Goal: Contribute content: Add original content to the website for others to see

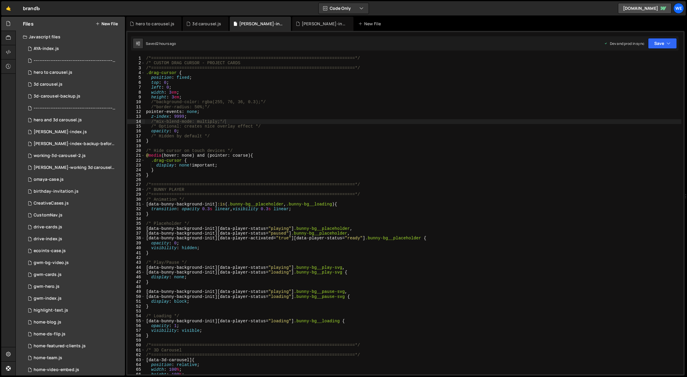
scroll to position [280, 0]
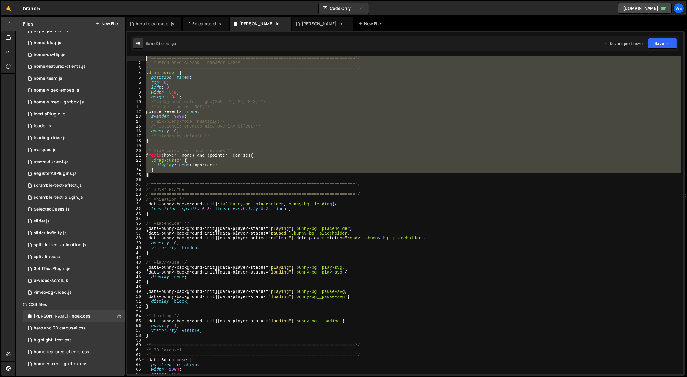
drag, startPoint x: 162, startPoint y: 176, endPoint x: 145, endPoint y: 56, distance: 121.2
click at [145, 56] on div "/*=============================================================================…" at bounding box center [413, 220] width 537 height 329
type textarea "/*=============================================================================…"
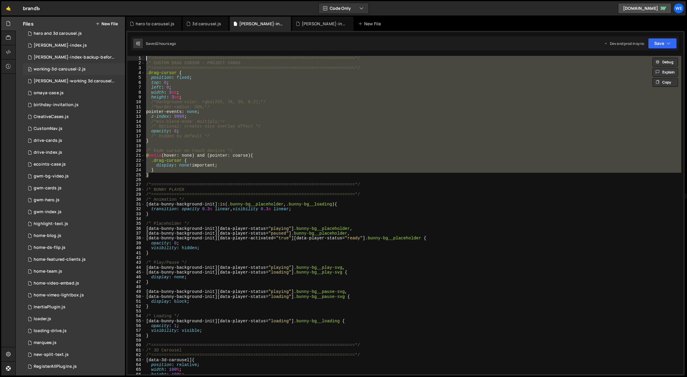
scroll to position [0, 0]
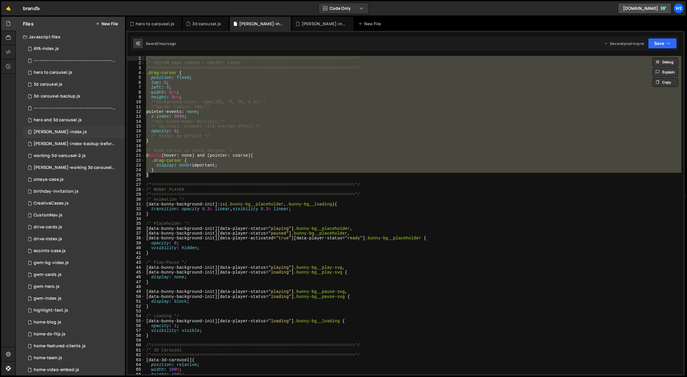
click at [60, 133] on div "[PERSON_NAME]-index.js" at bounding box center [60, 131] width 53 height 5
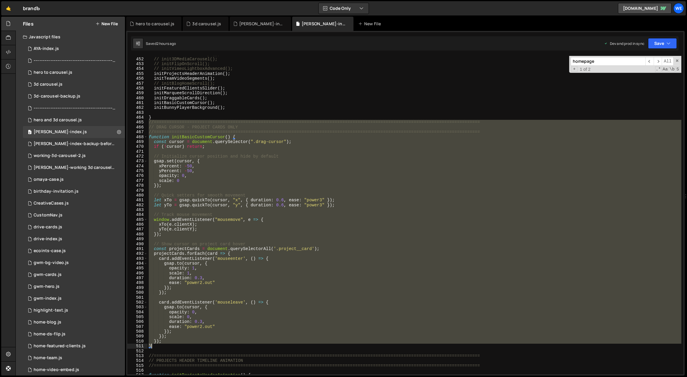
drag, startPoint x: 149, startPoint y: 122, endPoint x: 164, endPoint y: 346, distance: 224.9
click at [164, 346] on div "// initLoaderThreeSteps(); // init3DMediaCarousel(); // initFlipOnScroll(); // …" at bounding box center [415, 216] width 534 height 329
type textarea "// Quick setters for smooth movement"
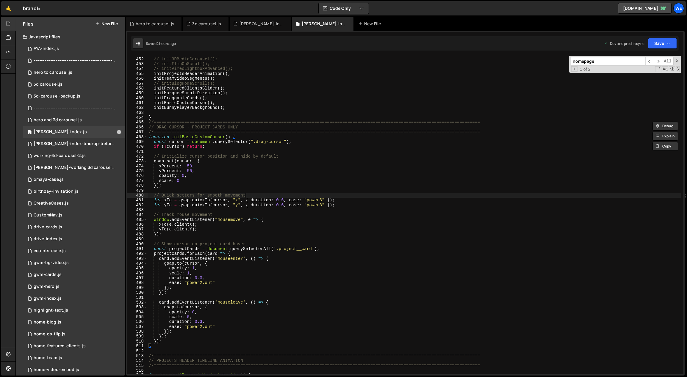
click at [260, 194] on div "// initLoaderThreeSteps(); // init3DMediaCarousel(); // initFlipOnScroll(); // …" at bounding box center [415, 216] width 534 height 329
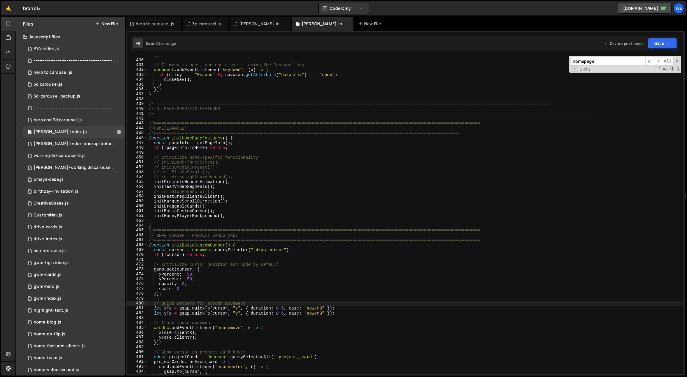
scroll to position [1703, 0]
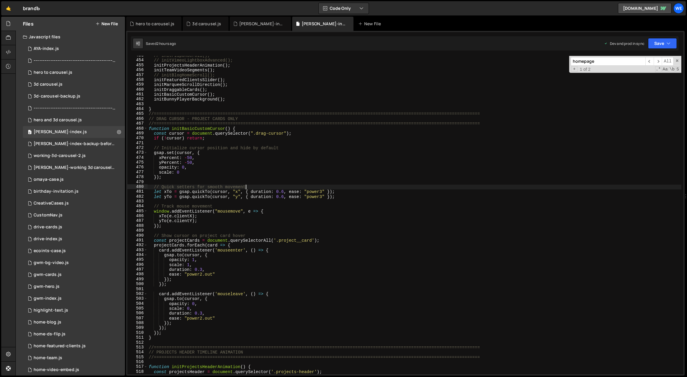
click at [114, 25] on button "New File" at bounding box center [107, 23] width 22 height 5
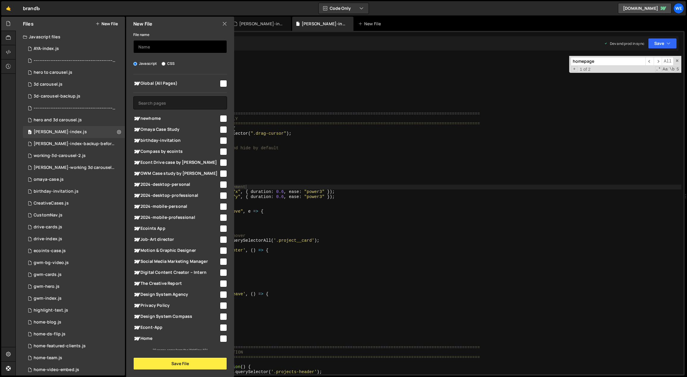
click at [160, 43] on input "text" at bounding box center [180, 46] width 94 height 13
type input "custom cursor backup"
click at [196, 362] on button "Save File" at bounding box center [180, 364] width 94 height 12
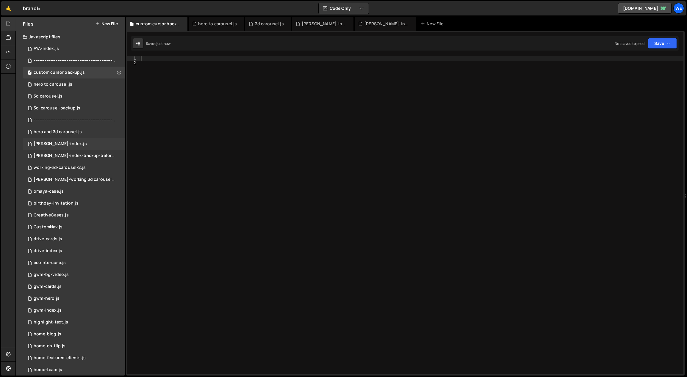
click at [60, 140] on div "0 [PERSON_NAME]-index.js 0" at bounding box center [74, 144] width 102 height 12
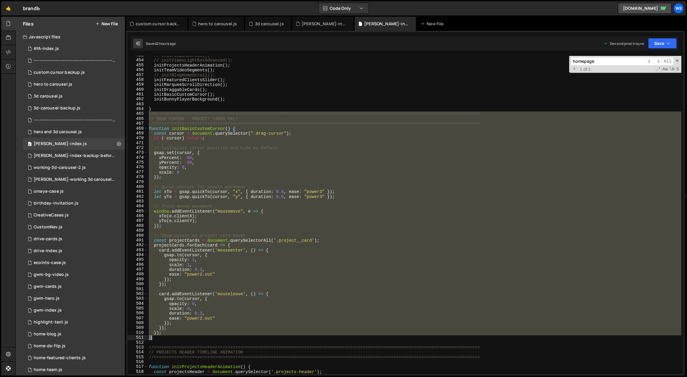
drag, startPoint x: 148, startPoint y: 113, endPoint x: 182, endPoint y: 338, distance: 227.8
click at [182, 338] on div "// initFlipOnScroll(); // initVimeoLightboxAdvanced(); initProjectsHeaderAnimat…" at bounding box center [415, 217] width 534 height 329
type textarea "}); }"
click at [68, 69] on div "0 custom cursor backup.js 0" at bounding box center [74, 73] width 102 height 12
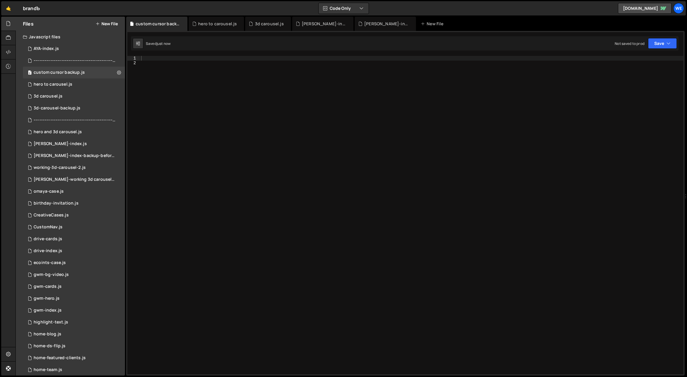
click at [277, 115] on div at bounding box center [412, 220] width 544 height 329
paste textarea "}"
type textarea "}"
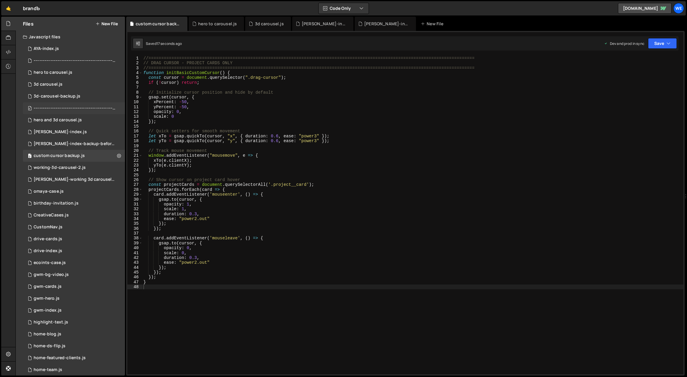
click at [84, 106] on div "---------------------------------------------------------------.js" at bounding box center [75, 108] width 82 height 5
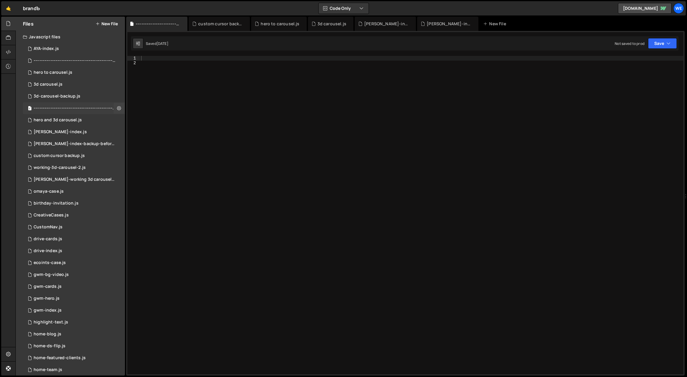
click at [84, 106] on div "---------------------------------------------------------------.js" at bounding box center [75, 108] width 82 height 5
click at [117, 107] on icon at bounding box center [119, 108] width 4 height 6
type input "---------------------------------------------------------------"
radio input "true"
click at [147, 118] on button "Edit File Settings" at bounding box center [155, 121] width 58 height 12
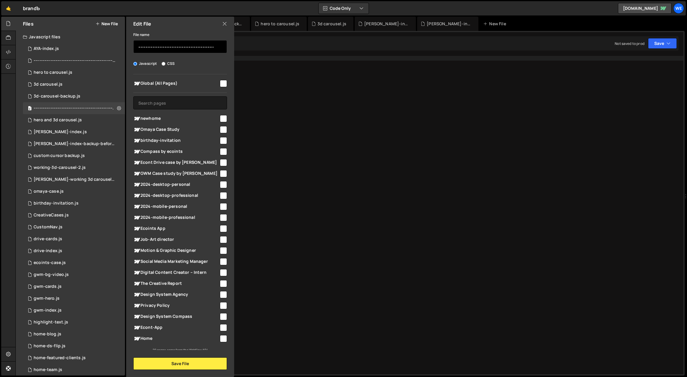
click at [174, 50] on input "---------------------------------------------------------------" at bounding box center [180, 46] width 94 height 13
click at [175, 50] on input "---------------------------------------------------------------" at bounding box center [180, 46] width 94 height 13
click at [189, 368] on button "Save File" at bounding box center [180, 364] width 94 height 12
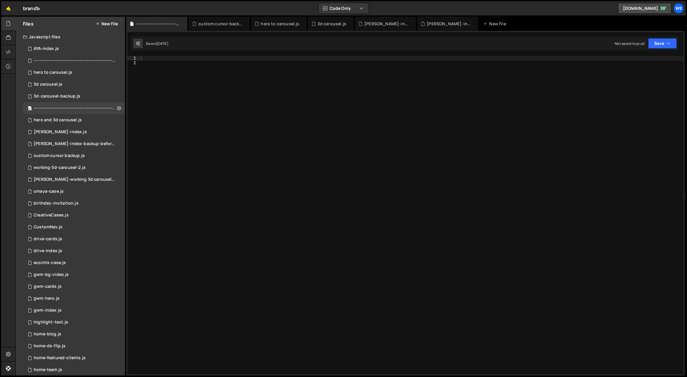
click at [114, 28] on div "Files New File" at bounding box center [70, 24] width 109 height 14
click at [113, 23] on button "New File" at bounding box center [107, 23] width 22 height 5
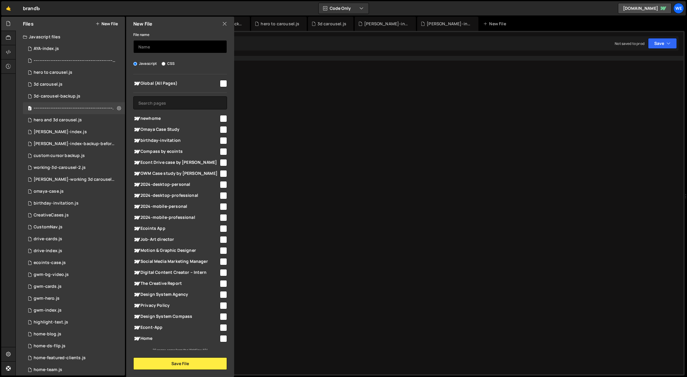
click at [168, 44] on input "text" at bounding box center [180, 46] width 94 height 13
paste input "---------------------------------------------------------------"
click at [194, 359] on button "Save File" at bounding box center [180, 364] width 94 height 12
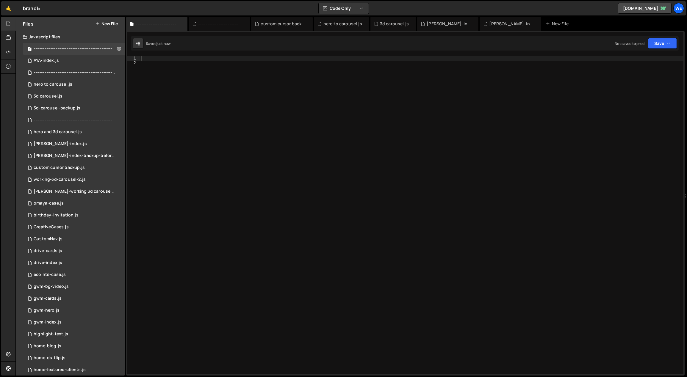
click at [109, 26] on div "Files New File" at bounding box center [70, 24] width 109 height 14
click at [104, 21] on button "New File" at bounding box center [107, 23] width 22 height 5
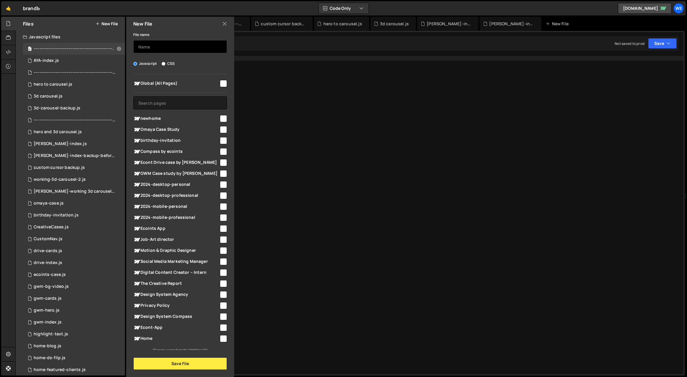
click at [165, 47] on input "text" at bounding box center [180, 46] width 94 height 13
paste input "---------------------------------------------------------------"
type input "---------------------------------------------------------------"
click at [215, 359] on button "Save File" at bounding box center [180, 364] width 94 height 12
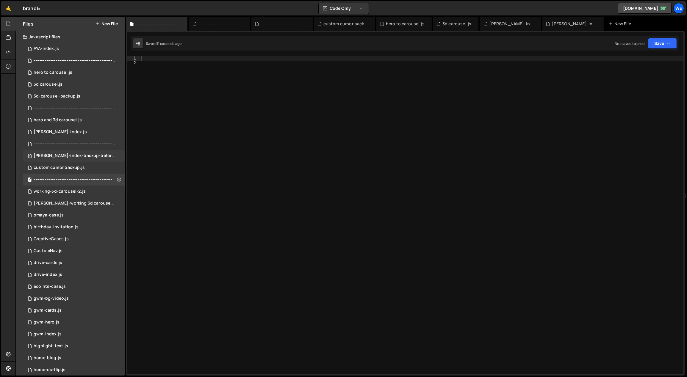
click at [110, 156] on div "0 branda-index-backup-before-flip.js 0" at bounding box center [75, 156] width 104 height 12
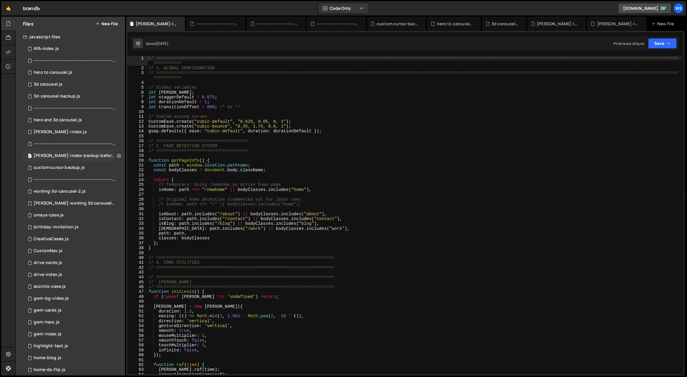
click at [117, 157] on icon at bounding box center [119, 156] width 4 height 6
click at [148, 193] on button "Delete File" at bounding box center [155, 192] width 58 height 12
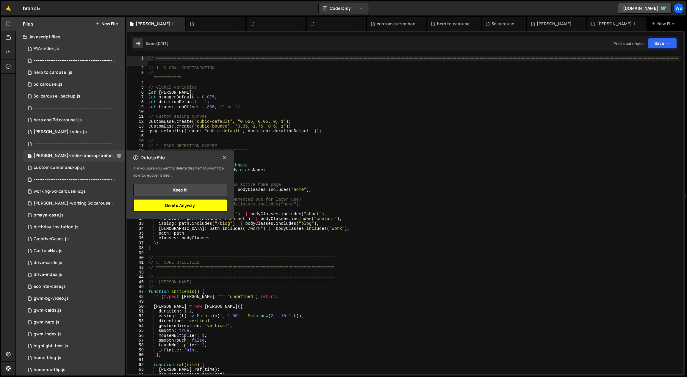
click at [182, 206] on button "Delete Anyway" at bounding box center [180, 205] width 94 height 12
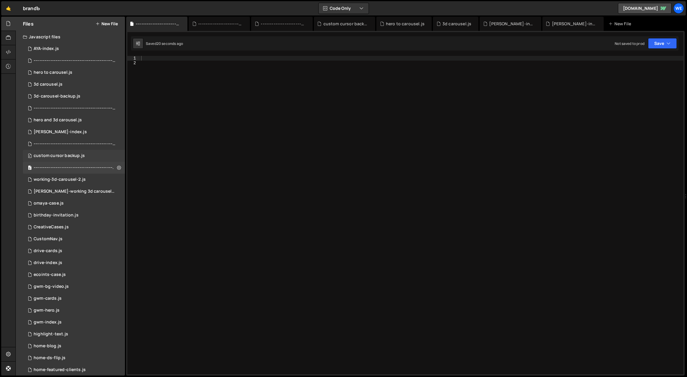
click at [80, 157] on div "custom cursor backup.js" at bounding box center [59, 155] width 51 height 5
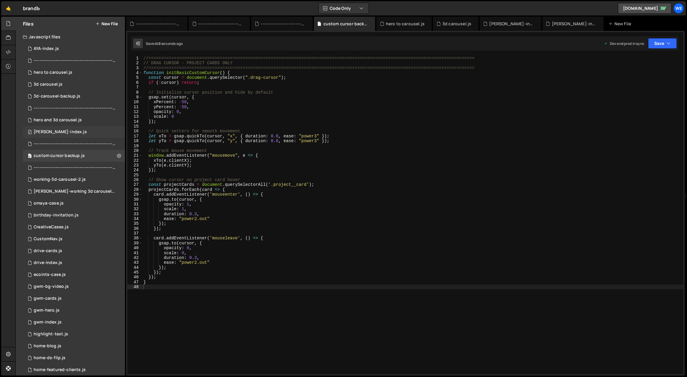
click at [71, 134] on div "0 [PERSON_NAME]-index.js 0" at bounding box center [74, 132] width 102 height 12
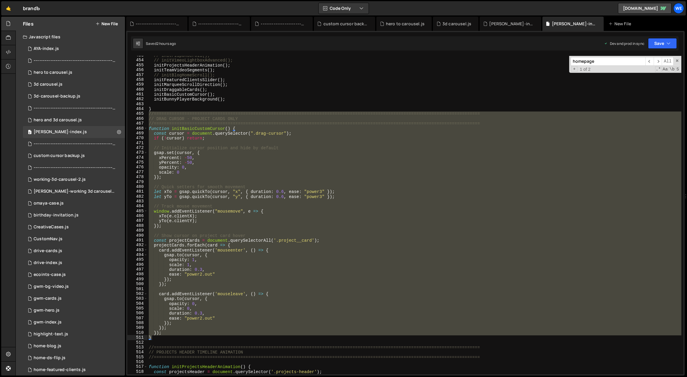
click at [174, 329] on div "// initFlipOnScroll(); // initVimeoLightboxAdvanced(); initProjectsHeaderAnimat…" at bounding box center [415, 217] width 534 height 329
drag, startPoint x: 158, startPoint y: 338, endPoint x: 146, endPoint y: 112, distance: 227.1
click at [146, 112] on div "}); 453 454 455 456 457 458 459 460 461 462 463 464 465 466 467 468 469 470 471…" at bounding box center [405, 215] width 556 height 319
paste textarea "}"
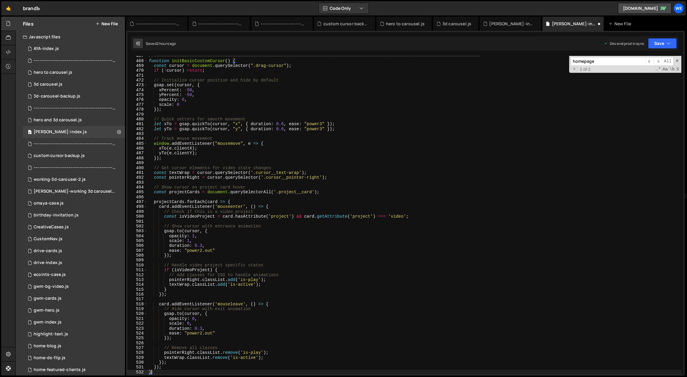
scroll to position [1742, 0]
type textarea "});"
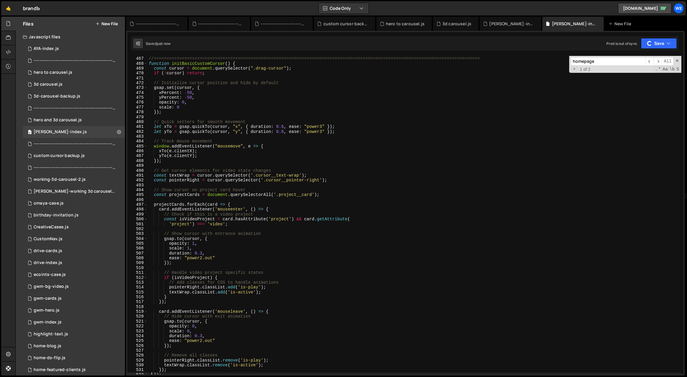
scroll to position [1738, 0]
click at [205, 117] on div "// ENHANCED DRAG CURSOR - PROJECT CARDS WITH VIDEO DETECTION //================…" at bounding box center [415, 216] width 534 height 329
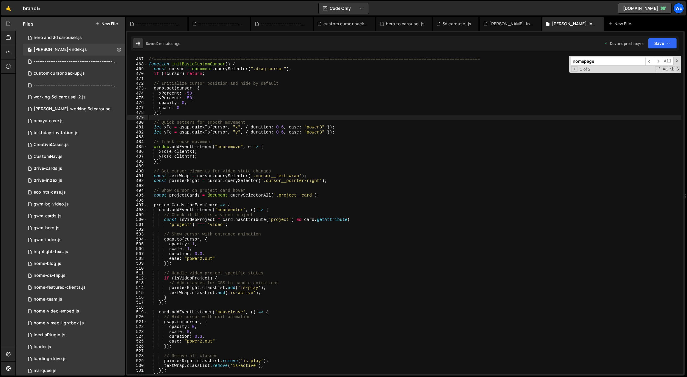
scroll to position [304, 0]
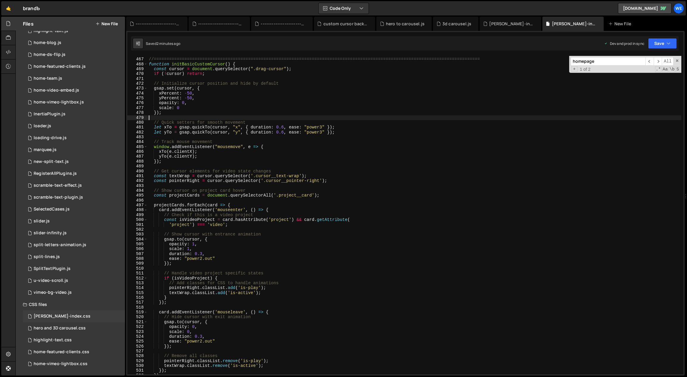
click at [51, 319] on div "[PERSON_NAME]-index.css" at bounding box center [62, 316] width 57 height 5
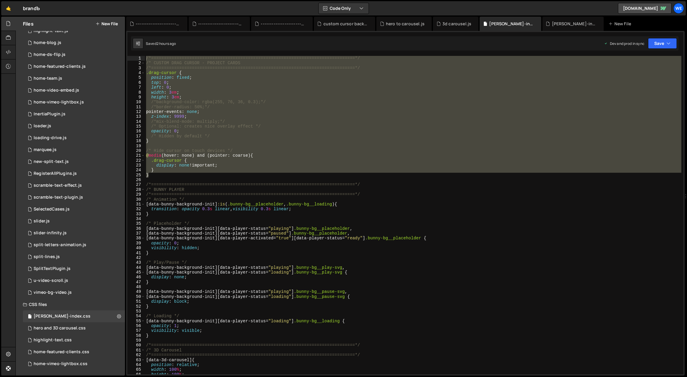
drag, startPoint x: 204, startPoint y: 88, endPoint x: 190, endPoint y: 76, distance: 17.9
click at [204, 88] on div "/*=============================================================================…" at bounding box center [413, 215] width 537 height 319
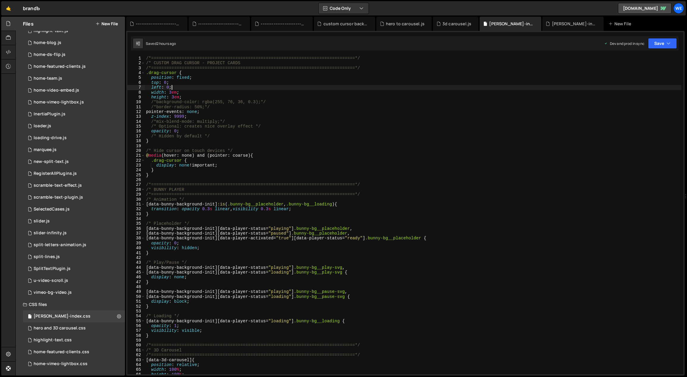
click at [146, 54] on div "1 Type cmd + s to save your Javascript file. הההההההההההההההההההההההההההההההההה…" at bounding box center [405, 203] width 559 height 345
click at [146, 56] on div "/*=============================================================================…" at bounding box center [413, 220] width 537 height 329
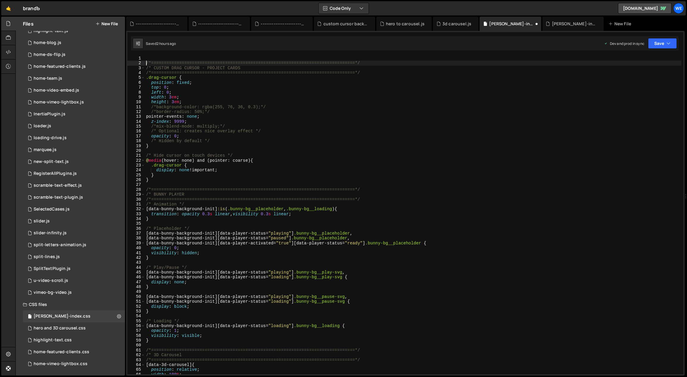
type textarea "/*=============================================================================…"
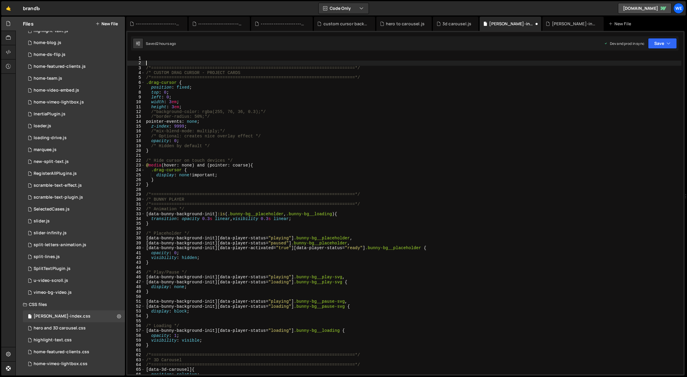
paste textarea "}"
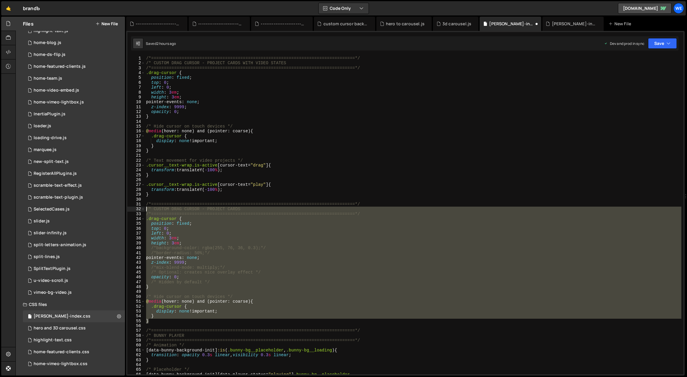
drag, startPoint x: 150, startPoint y: 298, endPoint x: 135, endPoint y: 203, distance: 97.0
click at [135, 203] on div "} 1 2 3 4 5 6 7 8 9 10 11 12 13 14 15 16 17 18 19 20 21 22 23 24 25 26 27 28 29…" at bounding box center [405, 215] width 556 height 319
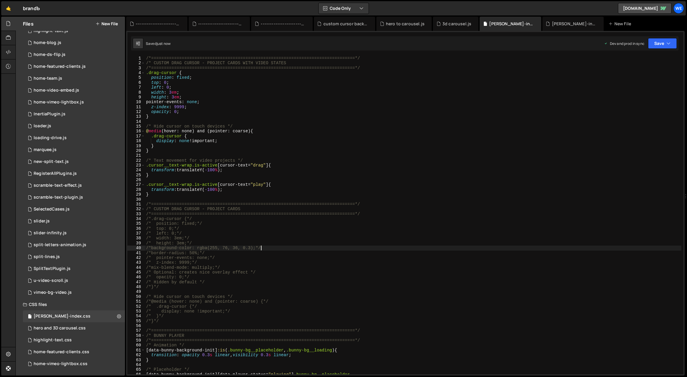
click at [280, 249] on div "/*=============================================================================…" at bounding box center [413, 220] width 537 height 329
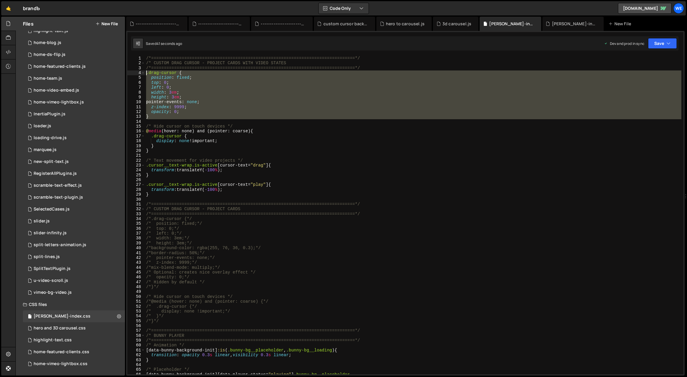
drag, startPoint x: 157, startPoint y: 120, endPoint x: 145, endPoint y: 74, distance: 47.4
click at [145, 74] on div "/*=============================================================================…" at bounding box center [413, 220] width 537 height 329
type textarea "/*.drag-cursor {*/ /* position: fixed;*/"
click at [339, 156] on div "/*=============================================================================…" at bounding box center [413, 220] width 537 height 329
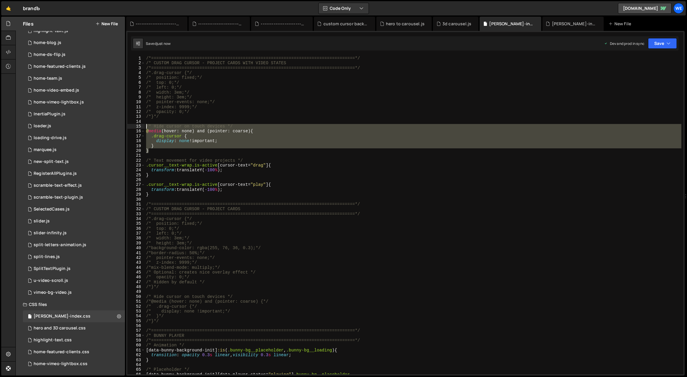
drag, startPoint x: 157, startPoint y: 153, endPoint x: 144, endPoint y: 125, distance: 30.2
click at [144, 125] on div "1 2 3 4 5 6 7 8 9 10 11 12 13 14 15 16 17 18 19 20 21 22 23 24 25 26 27 28 29 3…" at bounding box center [405, 215] width 556 height 319
type textarea "/* Hide cursor on touch devices */ /*@media (hover: none) and (pointer: coarse)…"
click at [290, 156] on div "/*=============================================================================…" at bounding box center [413, 220] width 537 height 329
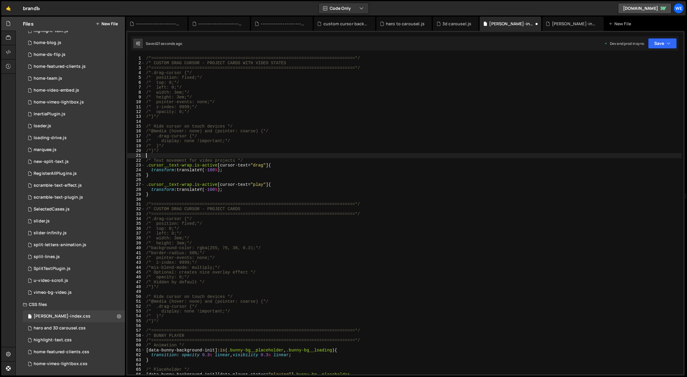
click at [367, 193] on div "/*=============================================================================…" at bounding box center [413, 220] width 537 height 329
drag, startPoint x: 218, startPoint y: 165, endPoint x: 196, endPoint y: 164, distance: 22.1
click at [196, 164] on div "/*=============================================================================…" at bounding box center [413, 220] width 537 height 329
drag, startPoint x: 216, startPoint y: 185, endPoint x: 196, endPoint y: 184, distance: 20.6
click at [196, 184] on div "/*=============================================================================…" at bounding box center [413, 220] width 537 height 329
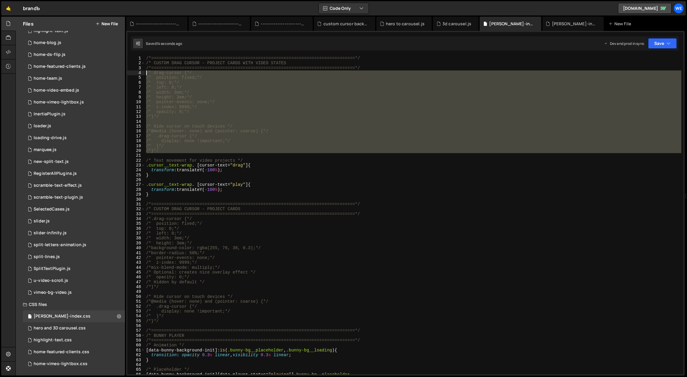
drag, startPoint x: 161, startPoint y: 154, endPoint x: 145, endPoint y: 73, distance: 82.9
click at [145, 73] on div "/*=============================================================================…" at bounding box center [413, 220] width 537 height 329
click at [244, 117] on div "/*=============================================================================…" at bounding box center [413, 215] width 537 height 319
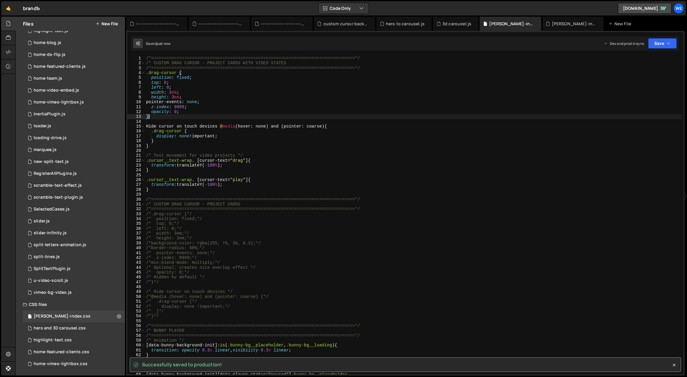
click at [339, 124] on div "/*=============================================================================…" at bounding box center [413, 220] width 537 height 329
click at [328, 125] on div "/*=============================================================================…" at bounding box center [413, 220] width 537 height 329
click at [305, 132] on div "/*=============================================================================…" at bounding box center [413, 220] width 537 height 329
type textarea ".drag-cursor {"
click at [185, 152] on div "/*=============================================================================…" at bounding box center [413, 220] width 537 height 329
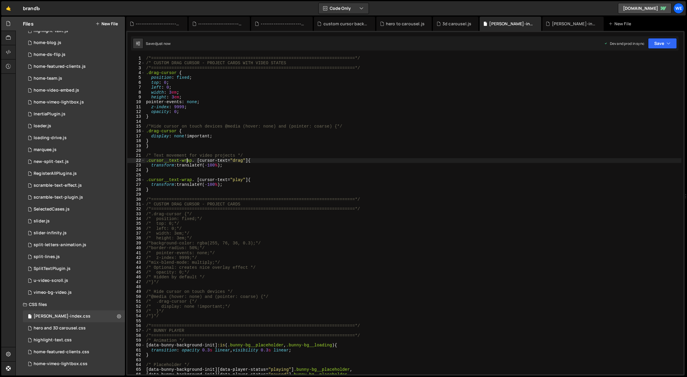
click at [188, 159] on div "/*=============================================================================…" at bounding box center [413, 220] width 537 height 329
click at [222, 301] on div "/*=============================================================================…" at bounding box center [413, 220] width 537 height 329
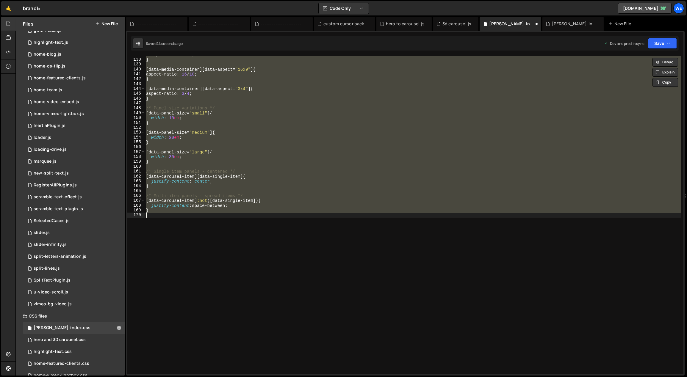
scroll to position [0, 0]
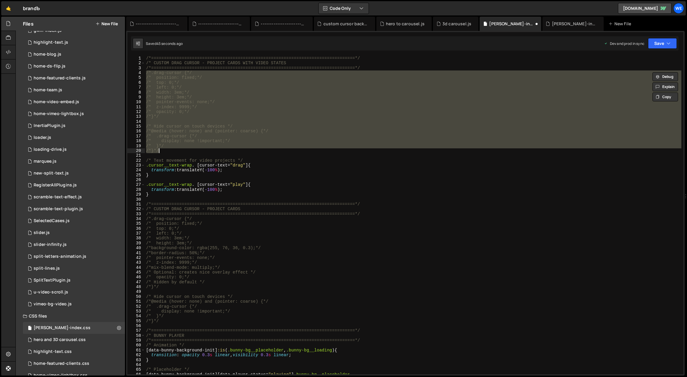
type textarea "/*}*/"
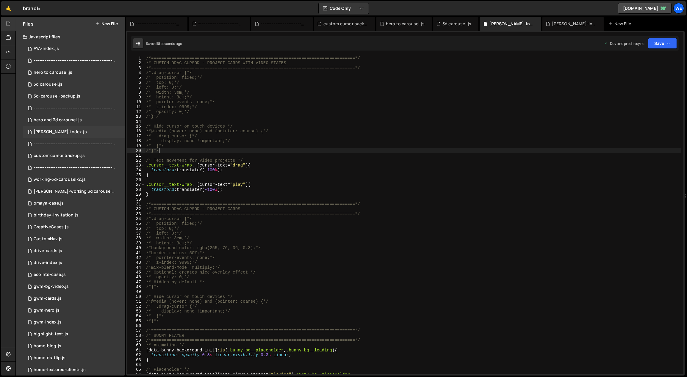
click at [66, 134] on div "0 [PERSON_NAME]-index.js 0" at bounding box center [74, 132] width 102 height 12
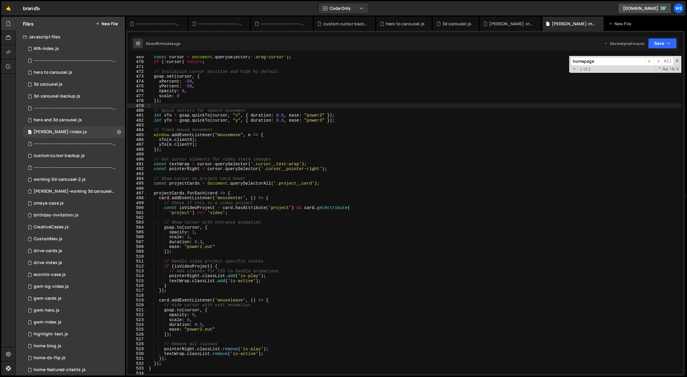
scroll to position [1755, 0]
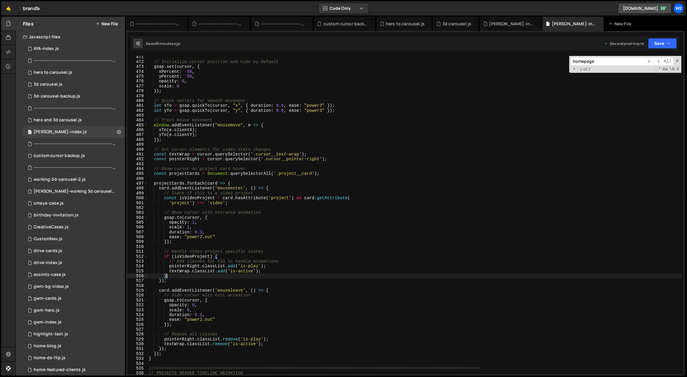
click at [243, 274] on div "// Initialize cursor position and hide by default gsap . set ( cursor , { xPerc…" at bounding box center [415, 219] width 534 height 329
click at [245, 271] on div "// Initialize cursor position and hide by default gsap . set ( cursor , { xPerc…" at bounding box center [415, 219] width 534 height 329
type textarea "textWrap.classList.add('is-active');"
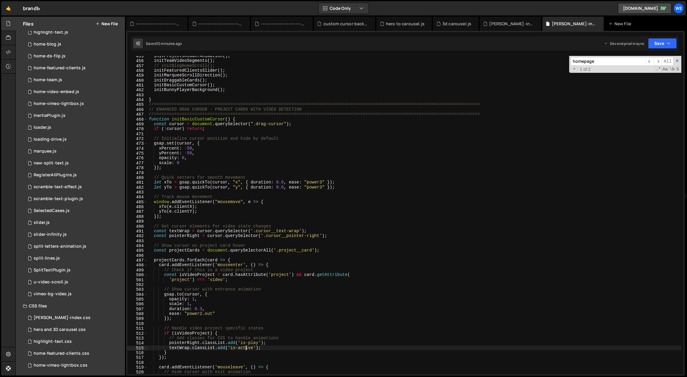
scroll to position [304, 0]
click at [51, 317] on div "[PERSON_NAME]-index.css" at bounding box center [62, 316] width 57 height 5
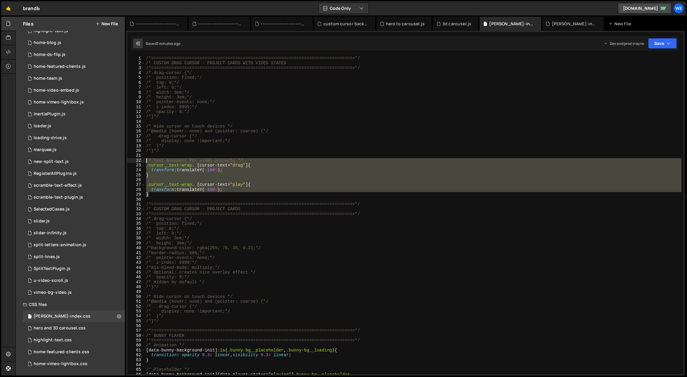
drag, startPoint x: 151, startPoint y: 182, endPoint x: 144, endPoint y: 165, distance: 18.3
click at [144, 165] on div "} 1 2 3 4 5 6 7 8 9 10 11 12 13 14 15 16 17 18 19 20 21 22 23 24 25 26 27 28 29…" at bounding box center [405, 215] width 556 height 319
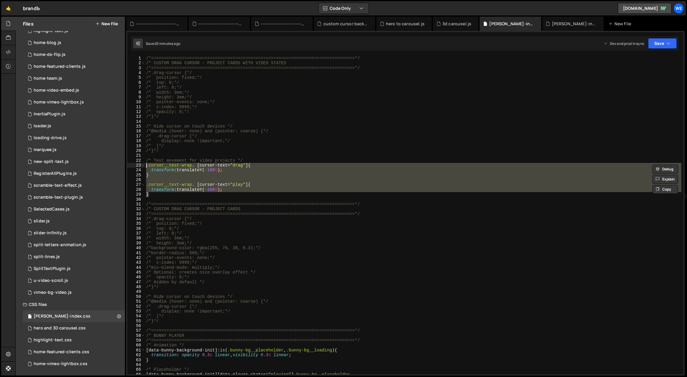
paste textarea "}"
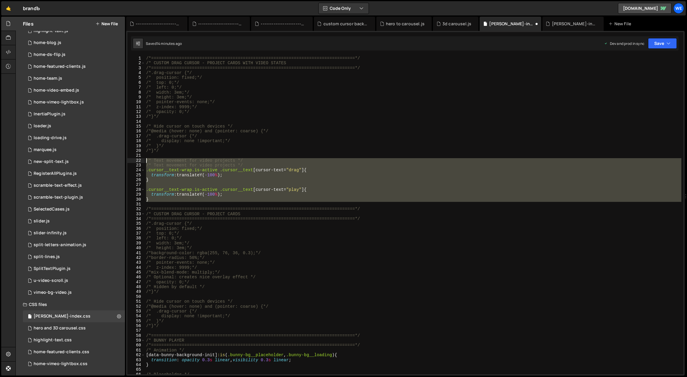
drag, startPoint x: 152, startPoint y: 202, endPoint x: 146, endPoint y: 162, distance: 40.8
click at [146, 162] on div "/*=============================================================================…" at bounding box center [413, 220] width 537 height 329
paste textarea "}"
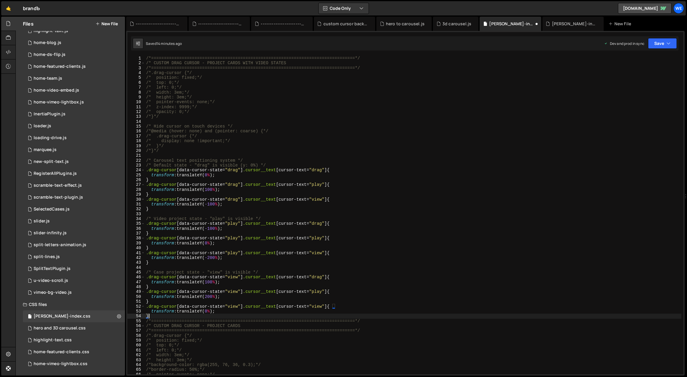
type textarea ".drag-cursor[data-cursor-state="view"] .cursor__text[cursor-text="play"] {"
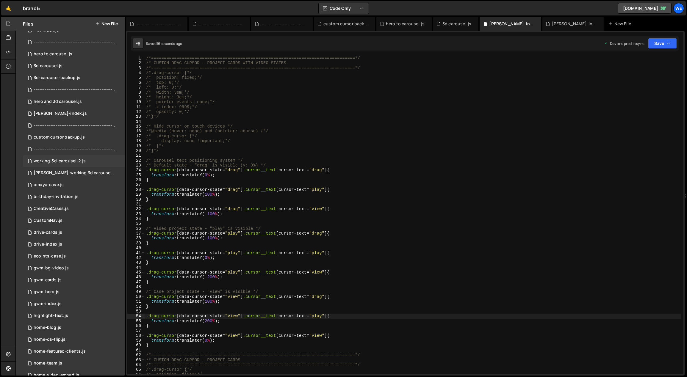
scroll to position [0, 0]
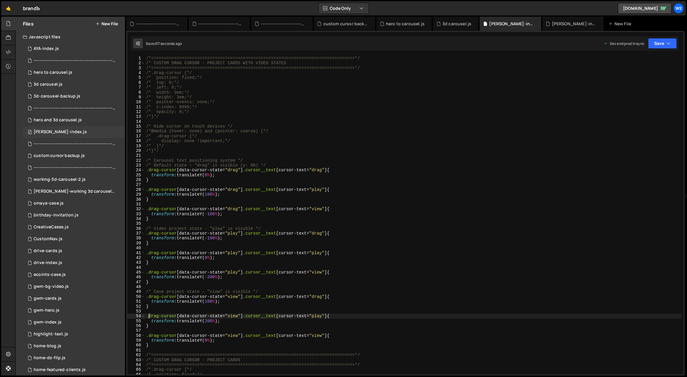
click at [68, 133] on div "0 [PERSON_NAME]-index.js 0" at bounding box center [74, 132] width 102 height 12
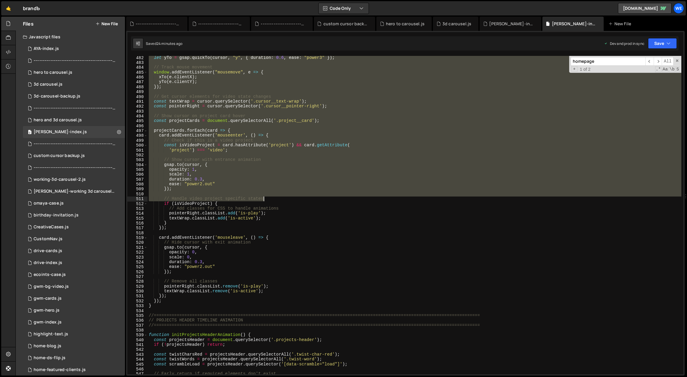
scroll to position [1881, 0]
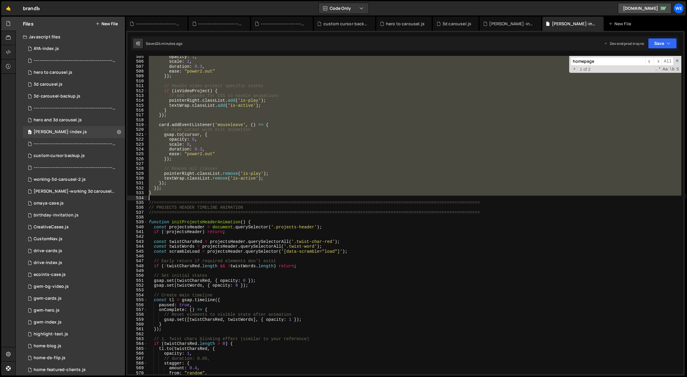
drag, startPoint x: 149, startPoint y: 104, endPoint x: 175, endPoint y: 197, distance: 96.7
click at [175, 197] on div "opacity : 1 , scale : 1 , duration : 0.3 , ease : "power2.out" }) ; // Handle v…" at bounding box center [415, 218] width 534 height 329
paste textarea
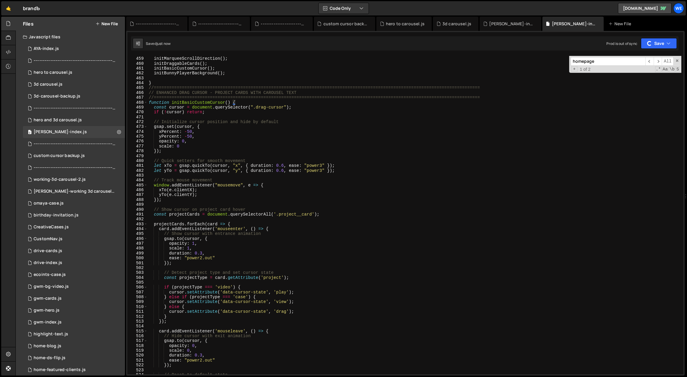
scroll to position [1683, 0]
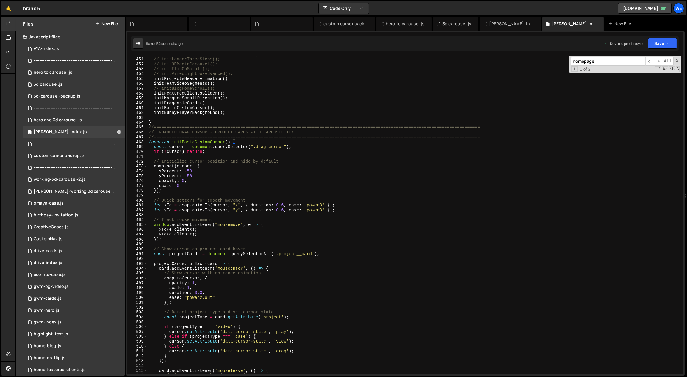
click at [269, 177] on div "// Initialize home-specific functionality // initLoaderThreeSteps(); // init3DM…" at bounding box center [415, 216] width 534 height 329
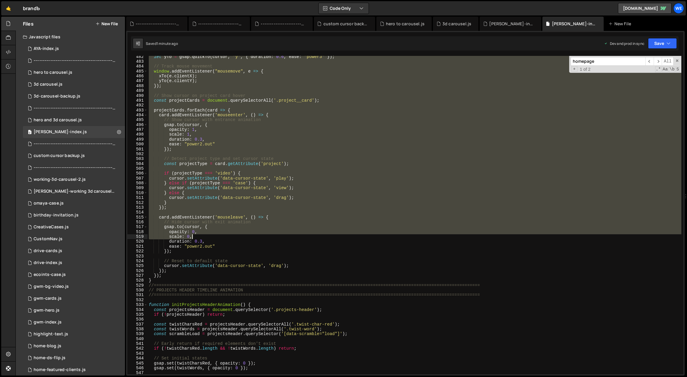
scroll to position [1852, 0]
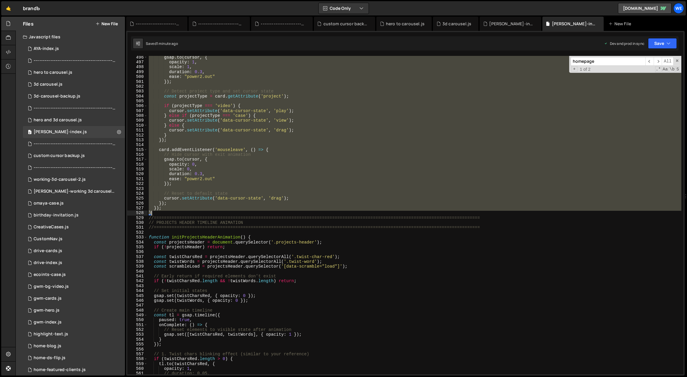
drag, startPoint x: 149, startPoint y: 127, endPoint x: 157, endPoint y: 213, distance: 86.1
click at [157, 213] on div "gsap . to ( cursor , { opacity : 1 , scale : 1 , duration : 0.3 , ease : "power…" at bounding box center [415, 219] width 534 height 329
type textarea "}); }"
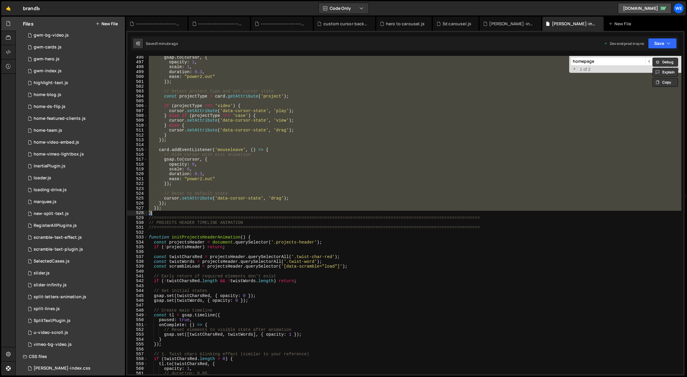
scroll to position [304, 0]
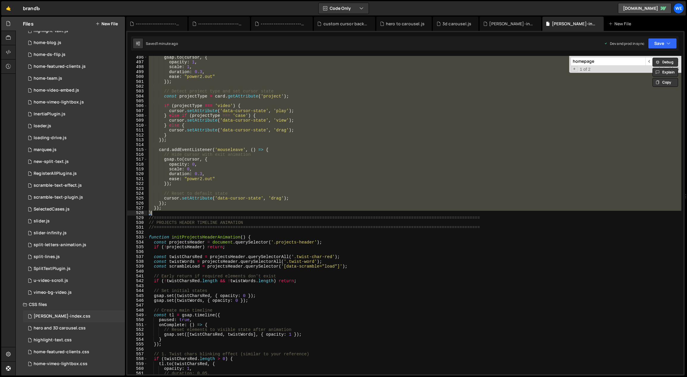
click at [74, 319] on div "branda-index.css 0" at bounding box center [74, 317] width 102 height 12
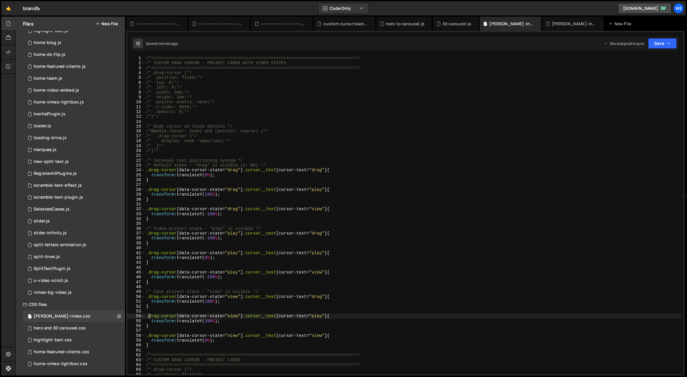
drag, startPoint x: 144, startPoint y: 171, endPoint x: 166, endPoint y: 183, distance: 25.5
click at [167, 184] on div ".drag-cursor[data-cursor-state="view"] .cursor__text[cursor-text="play"] { 1 2 …" at bounding box center [405, 215] width 556 height 319
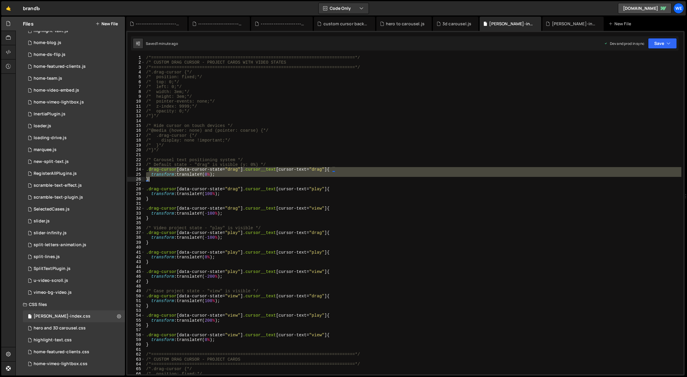
scroll to position [89, 0]
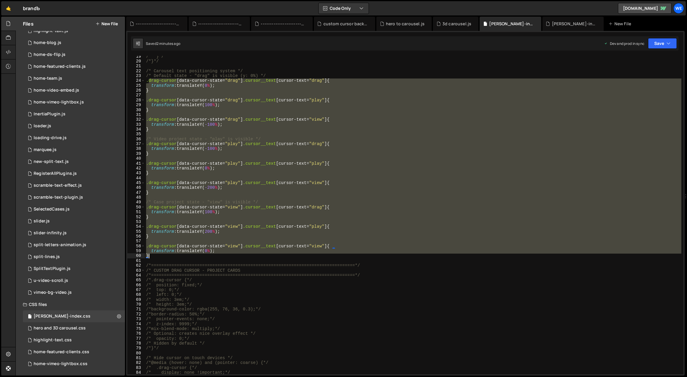
drag, startPoint x: 148, startPoint y: 171, endPoint x: 169, endPoint y: 254, distance: 85.8
click at [169, 254] on div "/* }*/ /*}*/ /* Carousel text positioning system */ /* Default state - "drag" i…" at bounding box center [413, 218] width 537 height 329
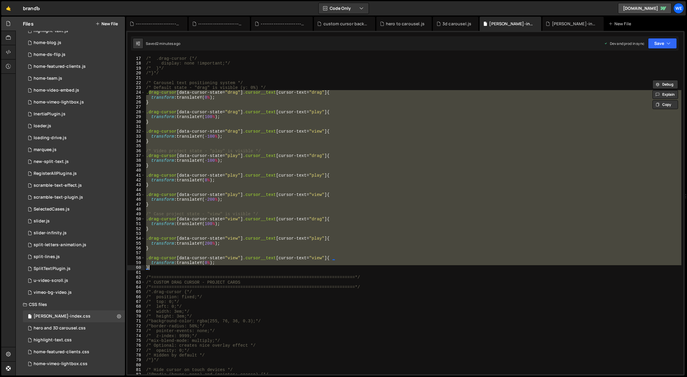
scroll to position [72, 0]
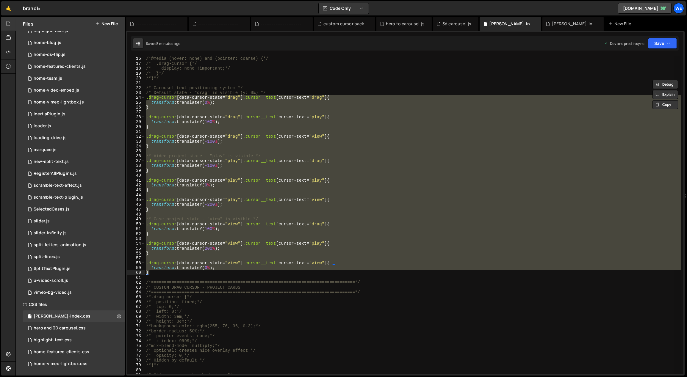
click at [298, 261] on div "/* Hide cursor on touch devices */ /*@media (hover: none) and (pointer: coarse)…" at bounding box center [413, 215] width 537 height 319
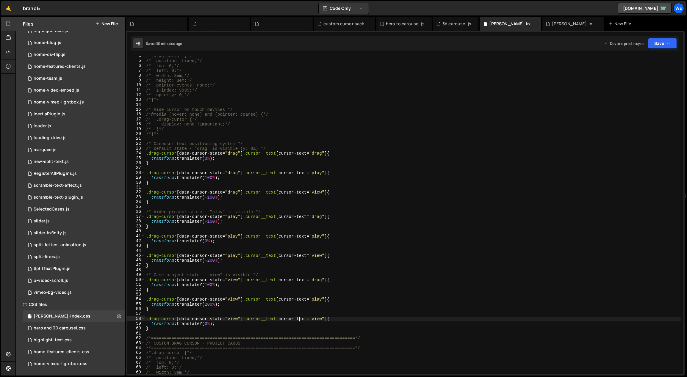
scroll to position [0, 0]
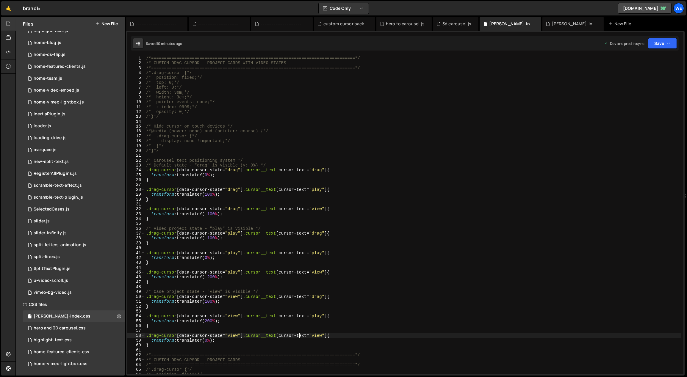
click at [304, 172] on div "/*=============================================================================…" at bounding box center [413, 220] width 537 height 329
type textarea ".drag-cursor[data-cursor-state="drag"] .cursor__text[cursor-text="drag"] {"
click at [258, 224] on div "/*=============================================================================…" at bounding box center [413, 220] width 537 height 329
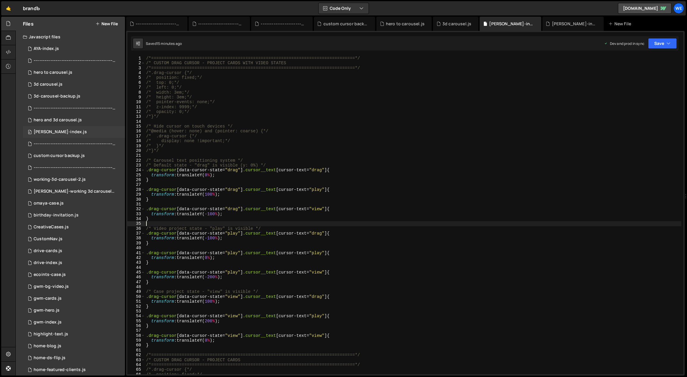
click at [57, 127] on div "0 [PERSON_NAME]-index.js 0" at bounding box center [74, 132] width 102 height 12
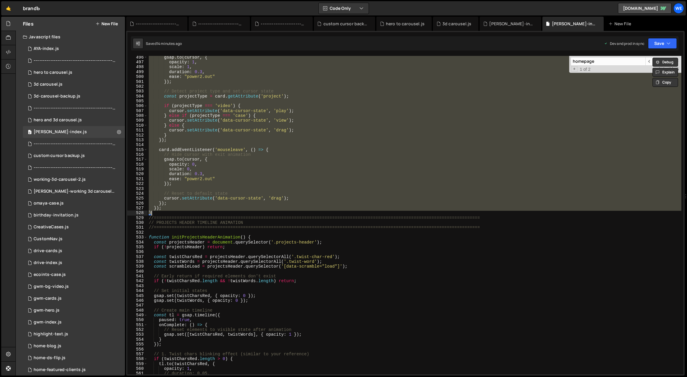
click at [255, 176] on div "gsap . to ( cursor , { opacity : 1 , scale : 1 , duration : 0.3 , ease : "power…" at bounding box center [415, 215] width 534 height 319
type textarea "duration: 0.3,"
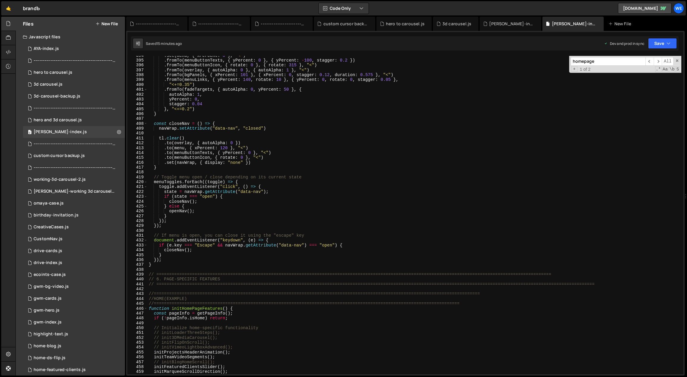
scroll to position [1492, 0]
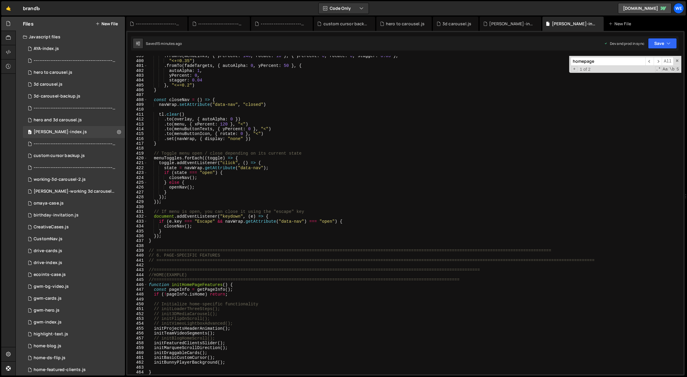
click at [244, 299] on div ". fromTo ( menuLinks , { yPercent : 140 , rotate : 10 } , { yPercent : 0 , rota…" at bounding box center [415, 218] width 534 height 329
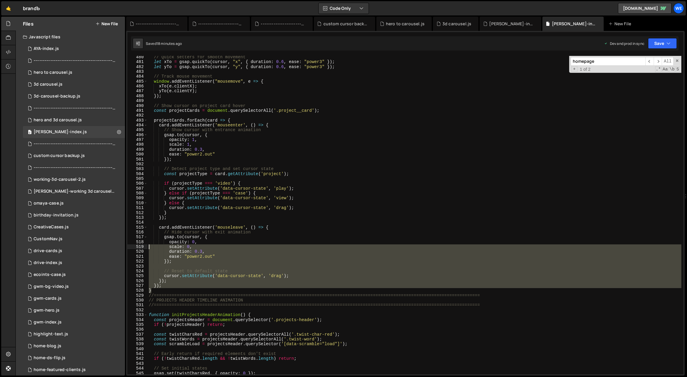
scroll to position [1632, 0]
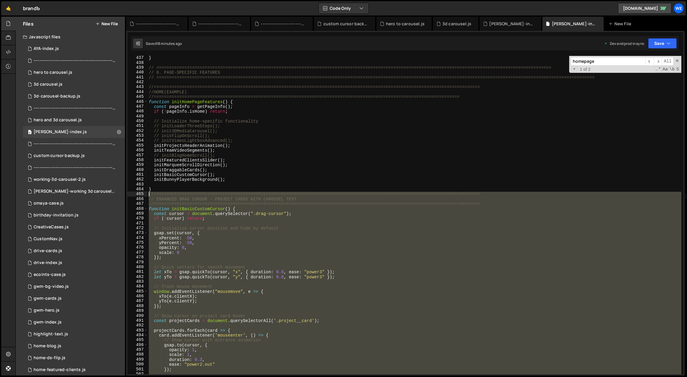
drag, startPoint x: 163, startPoint y: 283, endPoint x: 148, endPoint y: 194, distance: 90.3
click at [148, 194] on div "} // ==========================================================================…" at bounding box center [415, 220] width 534 height 329
type textarea "//=============================================================================…"
paste textarea
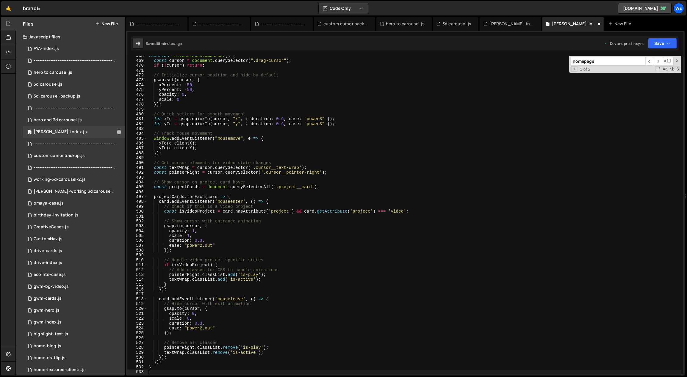
type textarea "}"
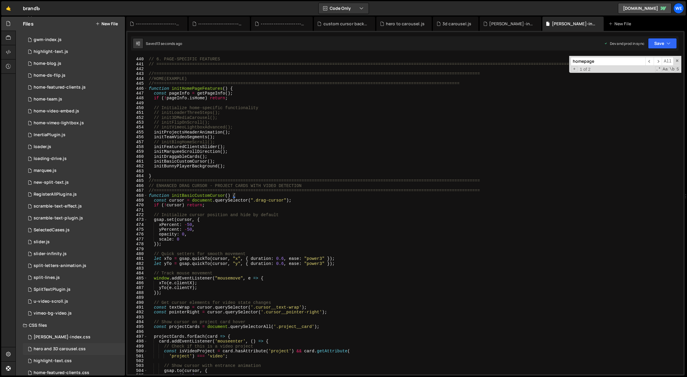
scroll to position [304, 0]
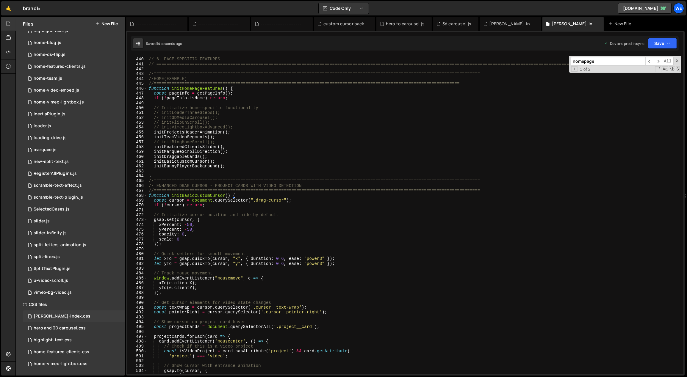
click at [62, 318] on div "[PERSON_NAME]-index.css" at bounding box center [62, 316] width 57 height 5
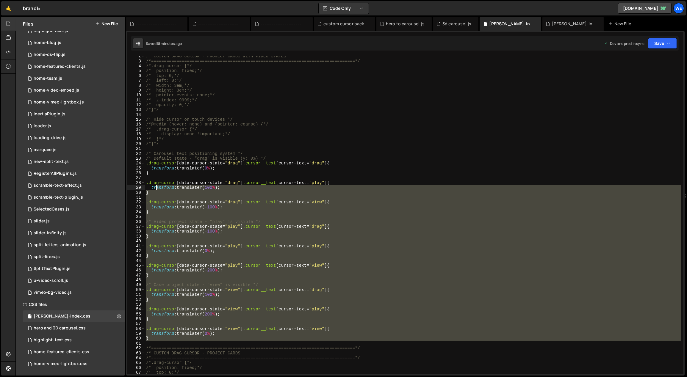
scroll to position [7, 0]
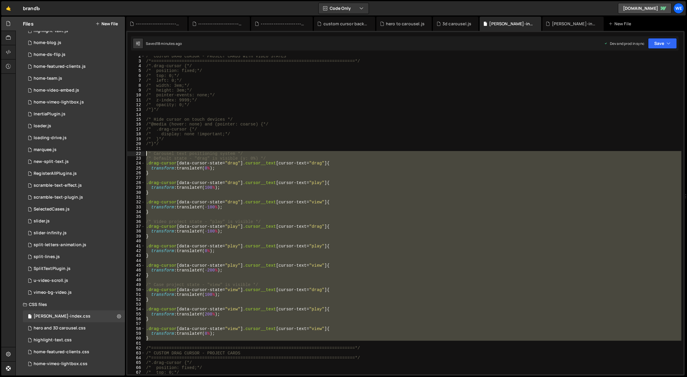
drag, startPoint x: 157, startPoint y: 243, endPoint x: 146, endPoint y: 154, distance: 89.7
click at [146, 154] on div "/* CUSTOM DRAG CURSOR - PROJECT CARDS WITH VIDEO STATES /*=====================…" at bounding box center [413, 218] width 537 height 329
paste textarea "}"
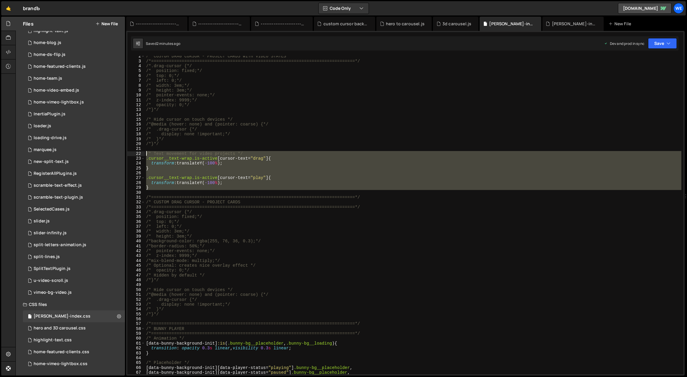
drag, startPoint x: 157, startPoint y: 187, endPoint x: 144, endPoint y: 153, distance: 36.3
click at [144, 153] on div "} 2 3 4 5 6 7 8 9 10 11 12 13 14 15 16 17 18 19 20 21 22 23 24 25 26 27 28 29 3…" at bounding box center [405, 215] width 556 height 319
click at [232, 156] on div "/* CUSTOM DRAG CURSOR - PROJECT CARDS WITH VIDEO STATES /*=====================…" at bounding box center [413, 215] width 537 height 319
type textarea "/* Text movement for video projects */"
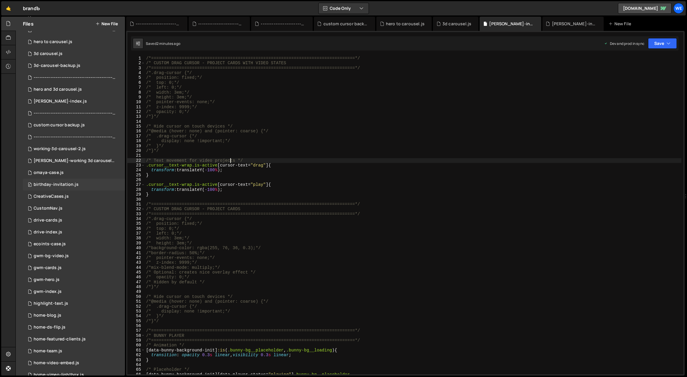
scroll to position [27, 0]
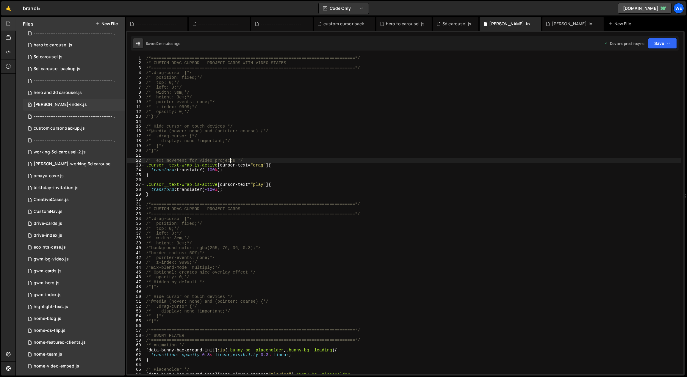
click at [62, 105] on div "[PERSON_NAME]-index.js" at bounding box center [60, 104] width 53 height 5
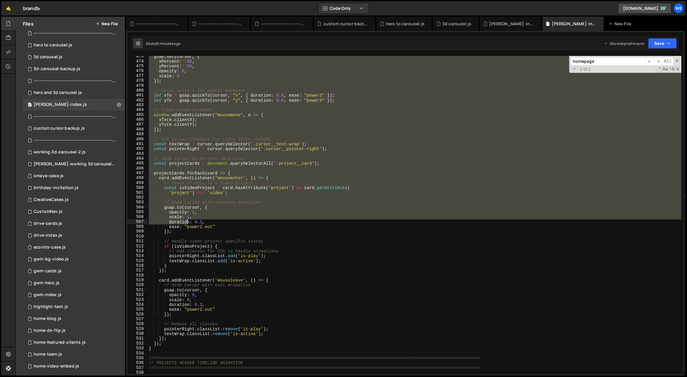
scroll to position [1883, 0]
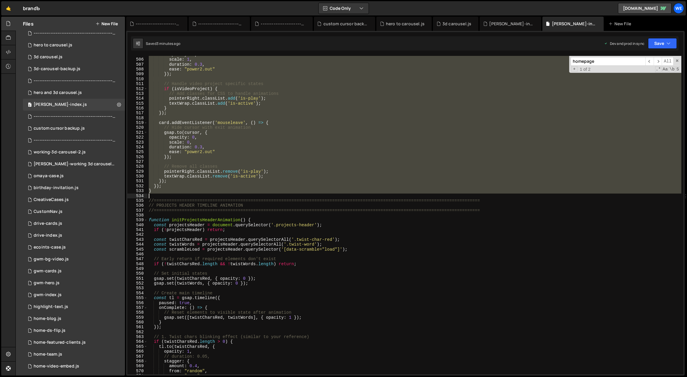
drag, startPoint x: 148, startPoint y: 179, endPoint x: 159, endPoint y: 195, distance: 19.2
click at [159, 195] on div "opacity : 1 , scale : 1 , duration : 0.3 , ease : "power2.out" }) ; // Handle v…" at bounding box center [415, 216] width 534 height 329
click at [284, 182] on div "opacity : 1 , scale : 1 , duration : 0.3 , ease : "power2.out" }) ; // Handle v…" at bounding box center [415, 215] width 534 height 319
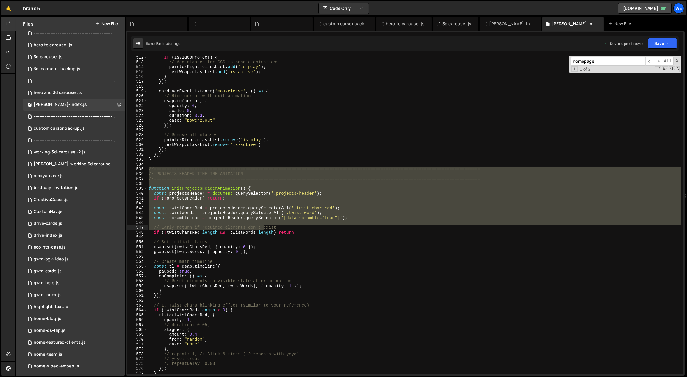
drag, startPoint x: 148, startPoint y: 200, endPoint x: 263, endPoint y: 228, distance: 118.2
click at [263, 228] on div "if ( isVideoProject ) { // Add classes for CSS to handle animations pointerRigh…" at bounding box center [415, 219] width 534 height 329
type textarea "// Early return if required elements don't exist"
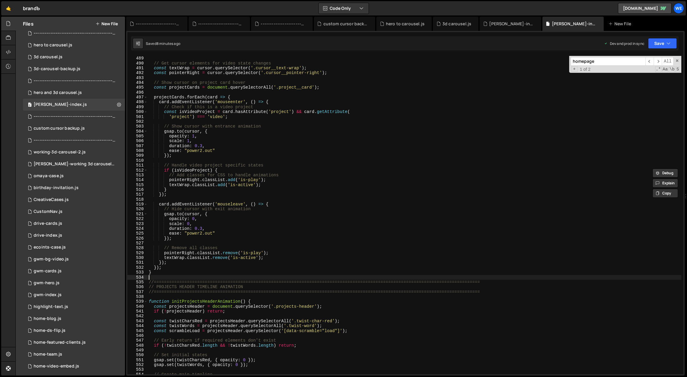
click at [179, 278] on div "}) ; // Get cursor elements for video state changes const textWrap = cursor . q…" at bounding box center [415, 215] width 534 height 329
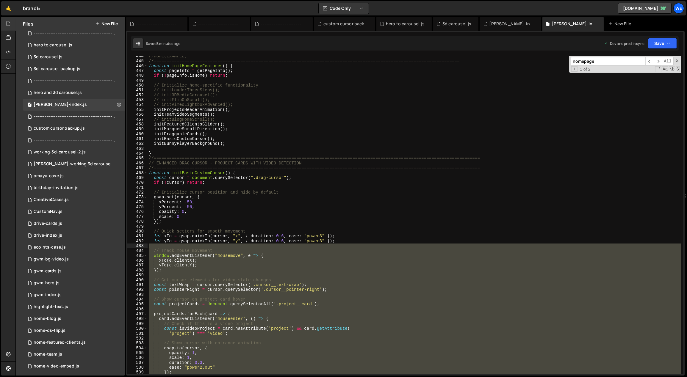
scroll to position [1655, 0]
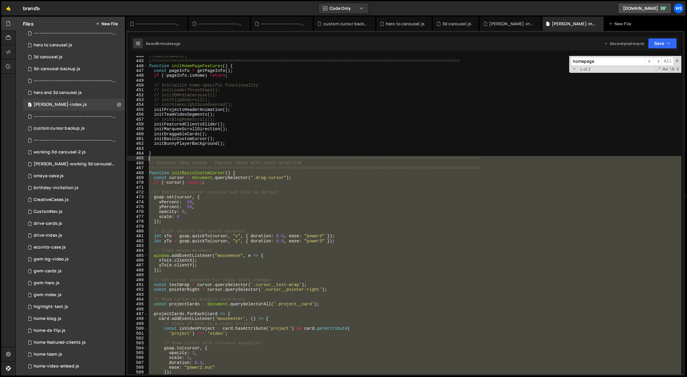
drag, startPoint x: 157, startPoint y: 262, endPoint x: 147, endPoint y: 160, distance: 102.0
click at [148, 160] on div "//HOME(EXAMPLE) //=============================================================…" at bounding box center [415, 218] width 534 height 329
paste textarea "}"
type textarea "}"
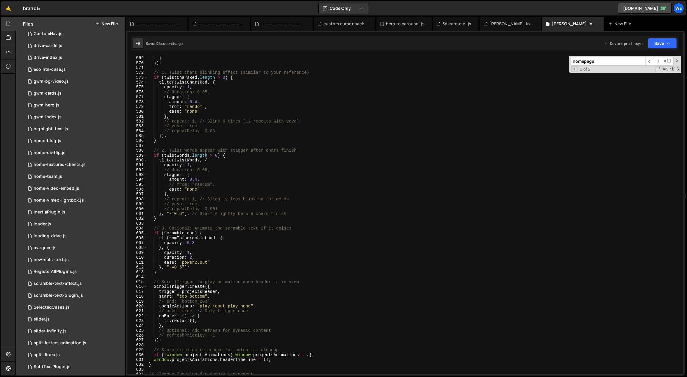
scroll to position [304, 0]
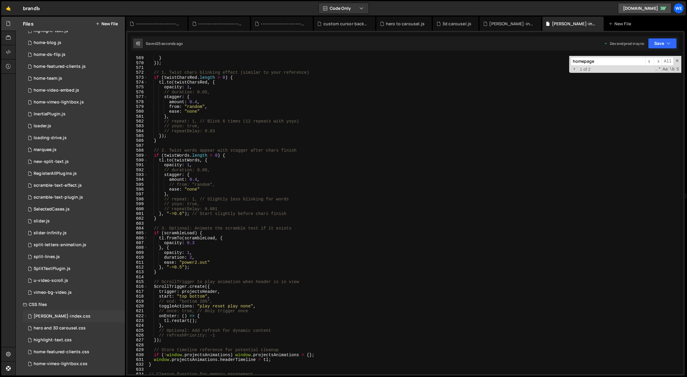
click at [65, 318] on div "[PERSON_NAME]-index.css" at bounding box center [62, 316] width 57 height 5
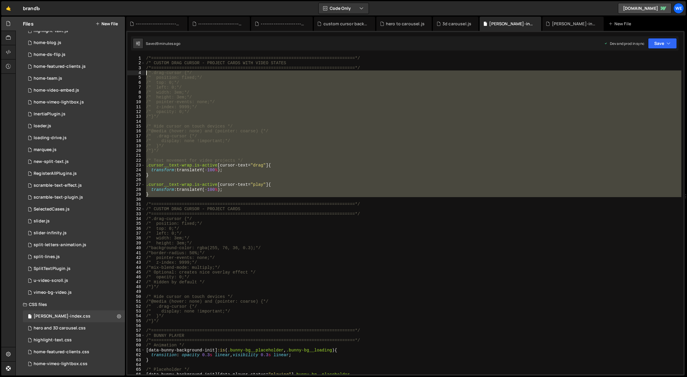
drag, startPoint x: 165, startPoint y: 198, endPoint x: 143, endPoint y: 74, distance: 125.6
click at [143, 74] on div "1 2 3 4 5 6 7 8 9 10 11 12 13 14 15 16 17 18 19 20 21 22 23 24 25 26 27 28 29 3…" at bounding box center [405, 215] width 556 height 319
paste textarea "}"
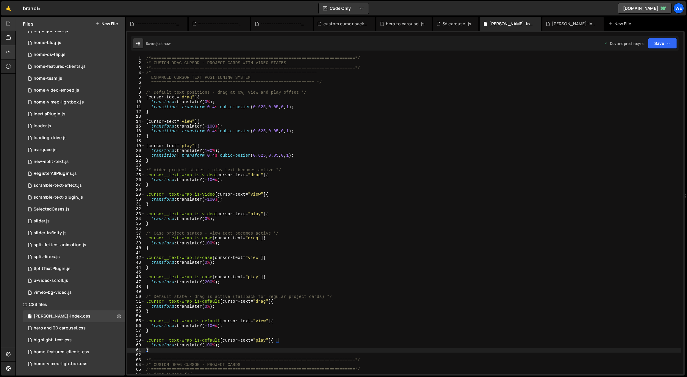
scroll to position [118, 0]
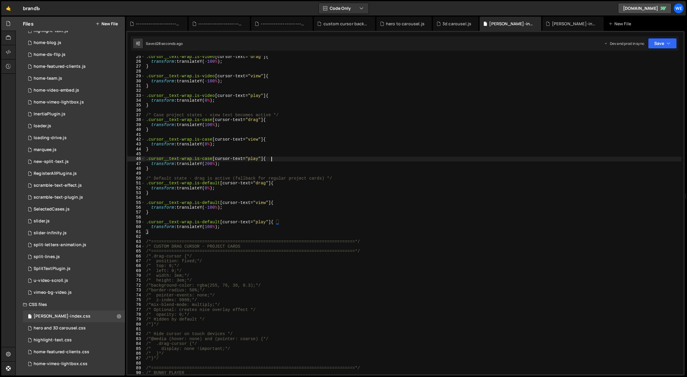
click at [283, 160] on div ".cursor__text-wrap.is-video [ cursor-text = " drag " ] { transform : translateY…" at bounding box center [413, 218] width 537 height 329
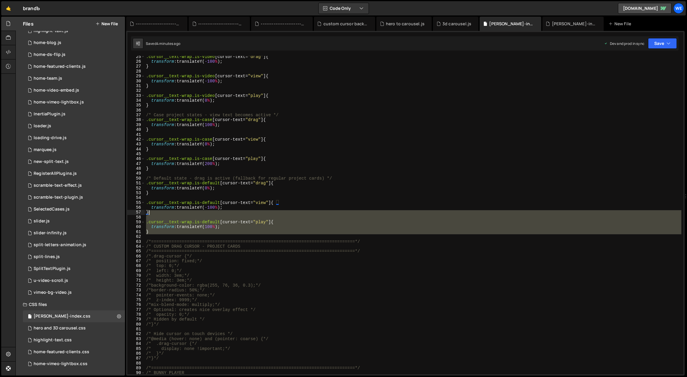
scroll to position [0, 0]
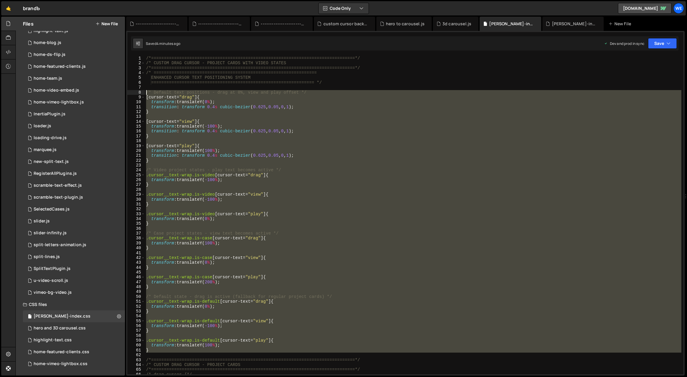
drag, startPoint x: 188, startPoint y: 235, endPoint x: 143, endPoint y: 93, distance: 148.9
click at [143, 93] on div ".cursor__text-wrap.is-case [cursor-text="play"] { 1 2 3 4 5 6 7 8 9 10 11 12 13…" at bounding box center [405, 215] width 556 height 319
paste textarea "}"
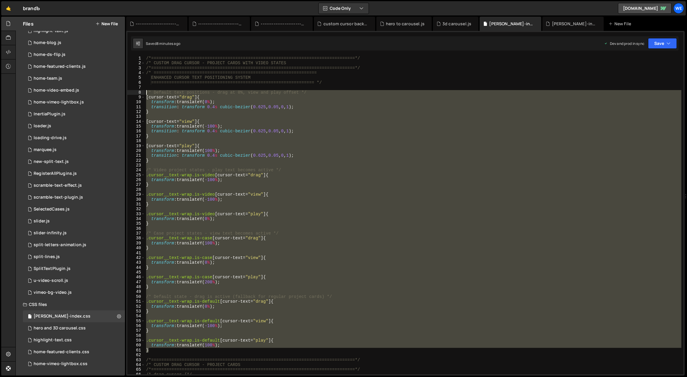
drag, startPoint x: 164, startPoint y: 297, endPoint x: 146, endPoint y: 93, distance: 204.4
click at [146, 93] on div "/*=============================================================================…" at bounding box center [413, 220] width 537 height 329
paste textarea "}"
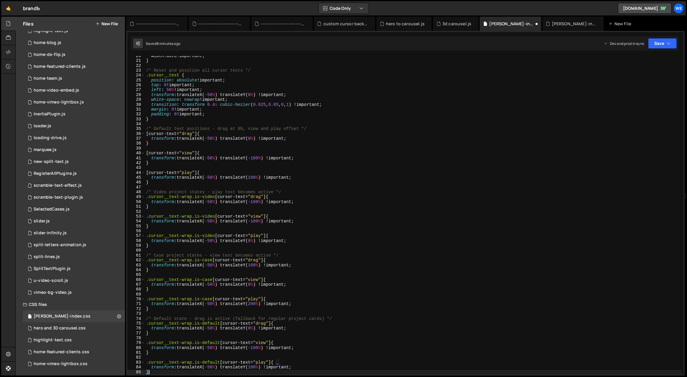
scroll to position [95, 0]
click at [364, 201] on div "width : auto !important ; } /* Reset and position all cursor texts */ .cursor__…" at bounding box center [413, 218] width 537 height 329
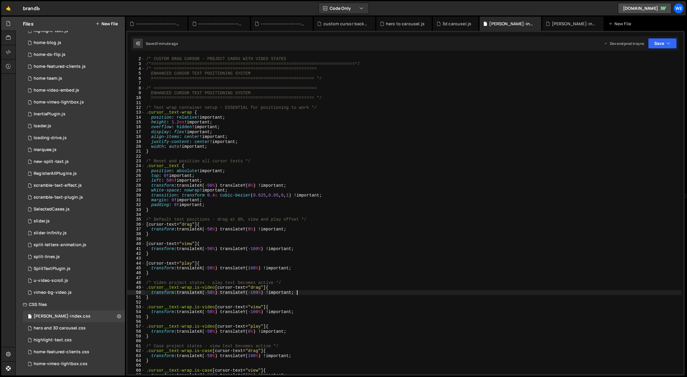
scroll to position [3, 0]
click at [246, 136] on div "/*=============================================================================…" at bounding box center [413, 216] width 537 height 329
click at [153, 81] on div "/*=============================================================================…" at bounding box center [413, 216] width 537 height 329
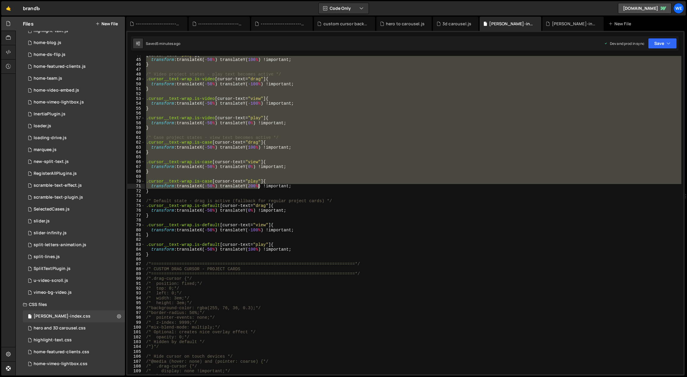
scroll to position [284, 0]
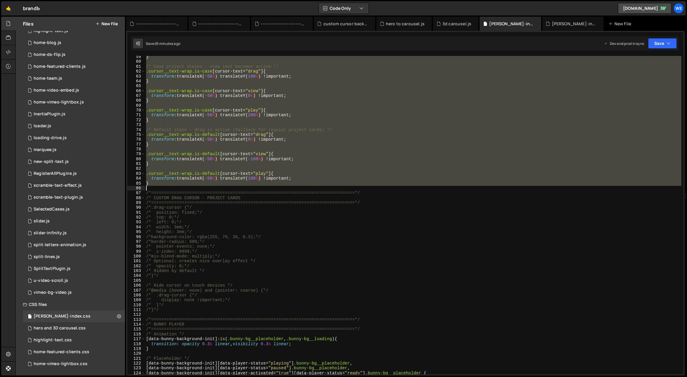
drag, startPoint x: 146, startPoint y: 56, endPoint x: 247, endPoint y: 186, distance: 165.2
click at [247, 186] on div "} /* Case project states - view text becomes active */ .cursor__text-wrap.is-ca…" at bounding box center [413, 218] width 537 height 329
paste textarea
type textarea "}"
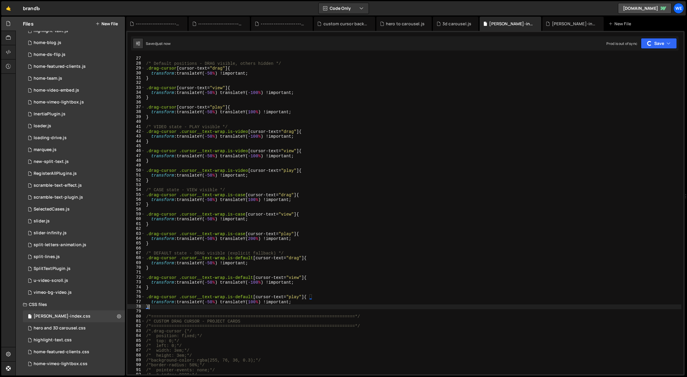
scroll to position [0, 0]
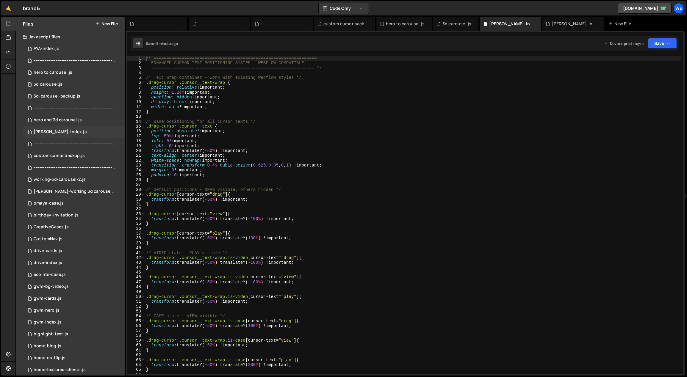
click at [65, 130] on div "[PERSON_NAME]-index.js" at bounding box center [60, 131] width 53 height 5
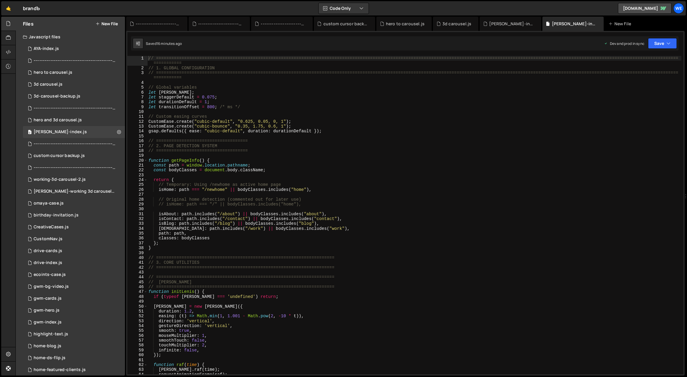
click at [195, 248] on div "// ============================================================================…" at bounding box center [414, 223] width 534 height 334
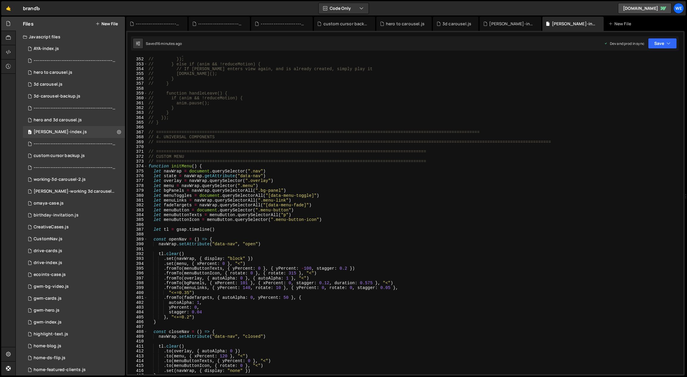
scroll to position [1471, 0]
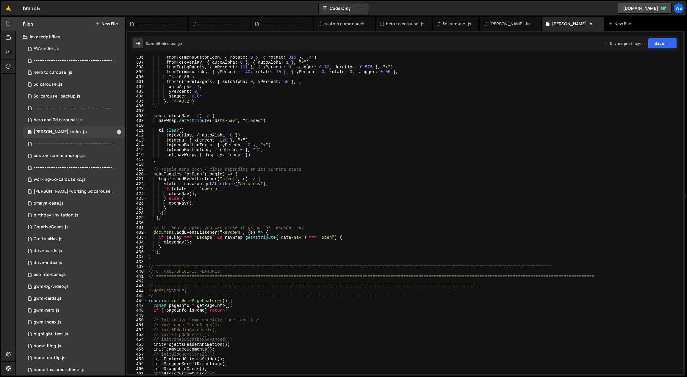
click at [198, 273] on div ". fromTo ( menuButtonIcon , { rotate : 0 } , { rotate : 315 } , "<" ) . fromTo …" at bounding box center [414, 219] width 534 height 329
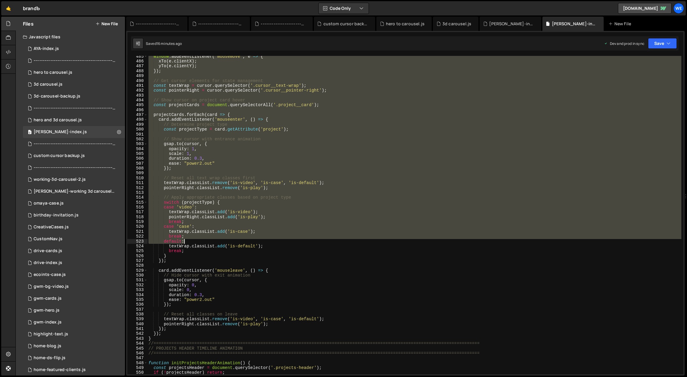
scroll to position [1853, 0]
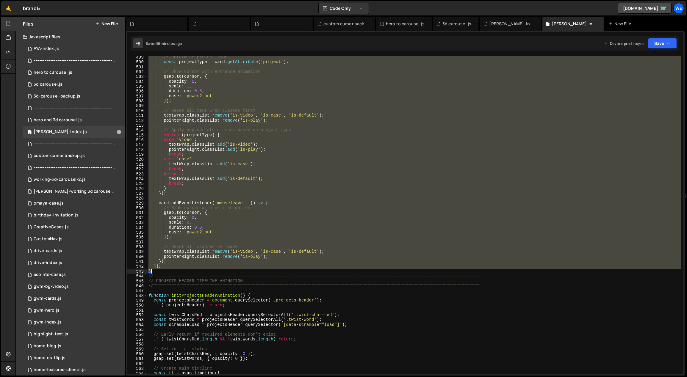
drag, startPoint x: 149, startPoint y: 234, endPoint x: 168, endPoint y: 271, distance: 41.7
click at [168, 271] on div "// Determine project type const projectType = card . getAttribute ( 'project' )…" at bounding box center [414, 219] width 534 height 329
paste textarea
type textarea "}"
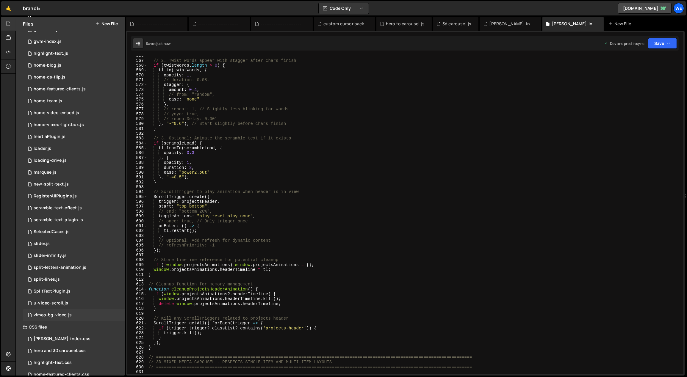
scroll to position [304, 0]
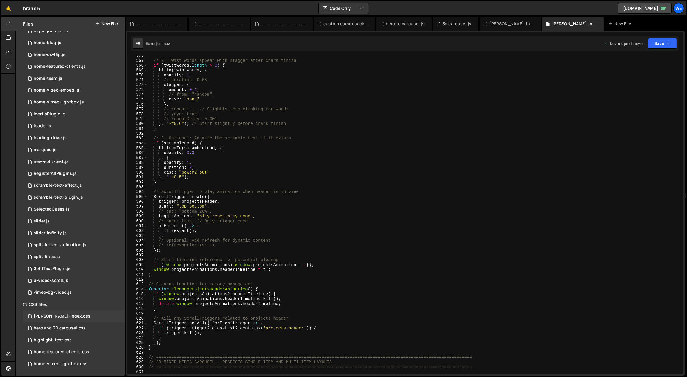
click at [59, 317] on div "[PERSON_NAME]-index.css" at bounding box center [62, 316] width 57 height 5
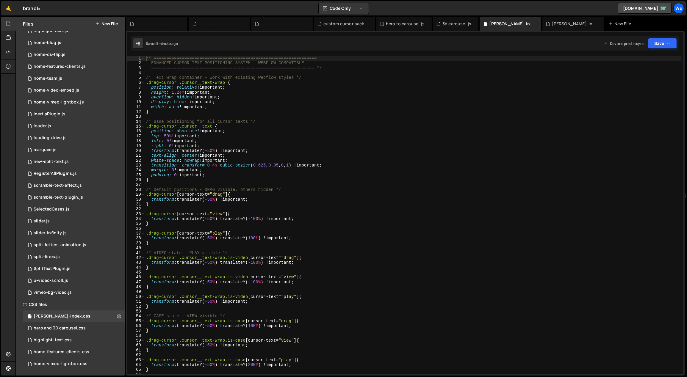
scroll to position [0, 0]
click at [4, 322] on div at bounding box center [8, 197] width 14 height 360
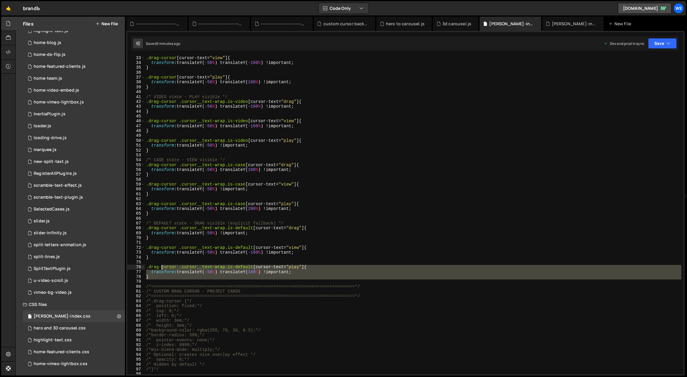
scroll to position [1, 0]
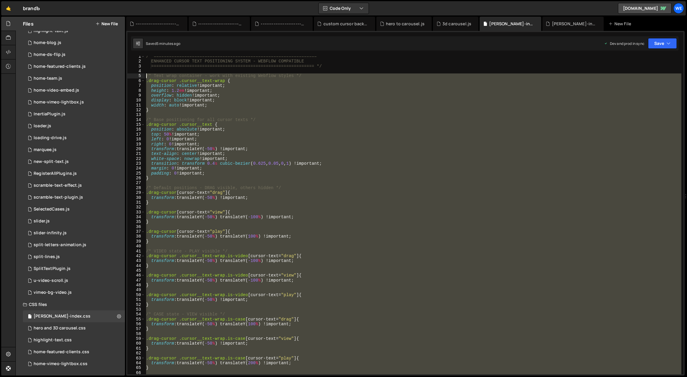
drag, startPoint x: 164, startPoint y: 274, endPoint x: 143, endPoint y: 76, distance: 199.3
click at [143, 76] on div "1 2 3 4 5 6 7 8 9 10 11 12 13 14 15 16 17 18 19 20 21 22 23 24 25 26 27 28 29 3…" at bounding box center [405, 215] width 556 height 319
type textarea "/* Text wrap container - work with existing Webflow styles */ .drag-cursor .cur…"
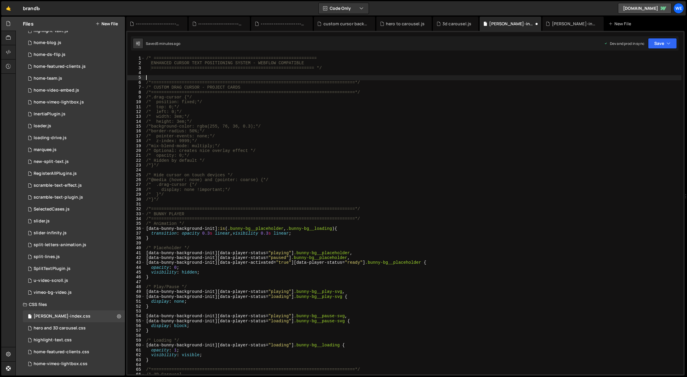
scroll to position [0, 0]
type textarea "/*=============================================================================…"
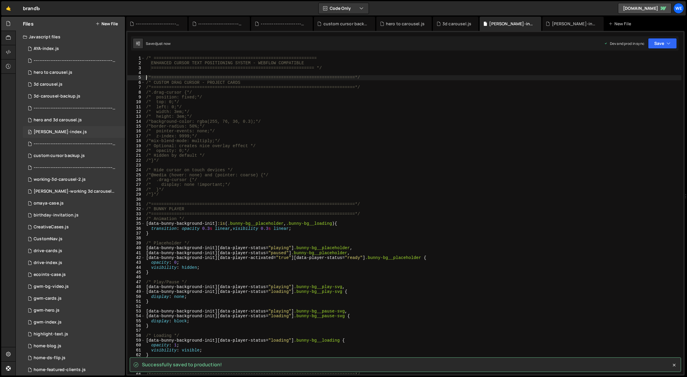
click at [64, 129] on div "0 [PERSON_NAME]-index.js 0" at bounding box center [74, 132] width 102 height 12
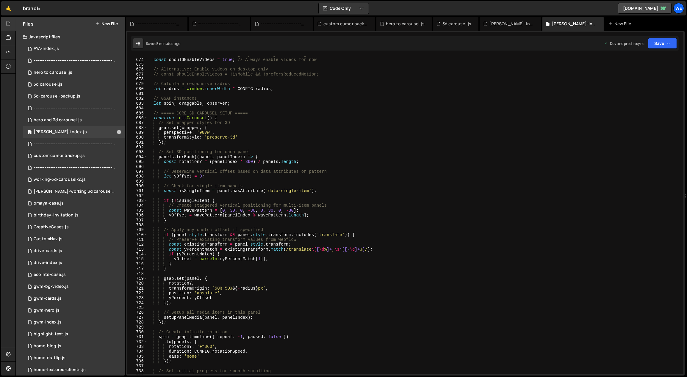
type textarea "// Apply any custom offset if specified"
click at [265, 228] on div "// Force enable videos for testing - you can adjust this logic const shouldEnab…" at bounding box center [414, 216] width 534 height 329
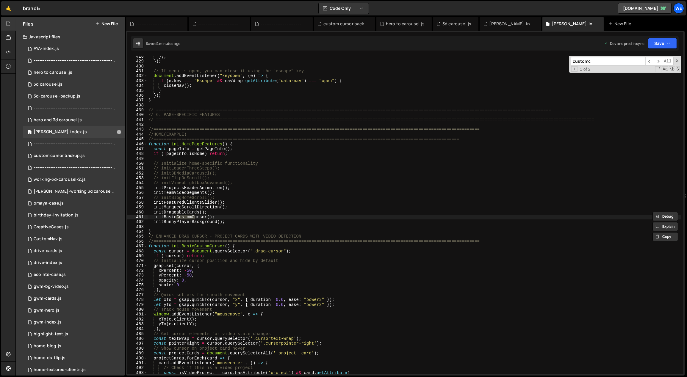
scroll to position [1603, 0]
type input "customc"
click at [257, 255] on div "}) ; }) ; // If menu is open, you can close it using the "escape" key document …" at bounding box center [414, 218] width 534 height 329
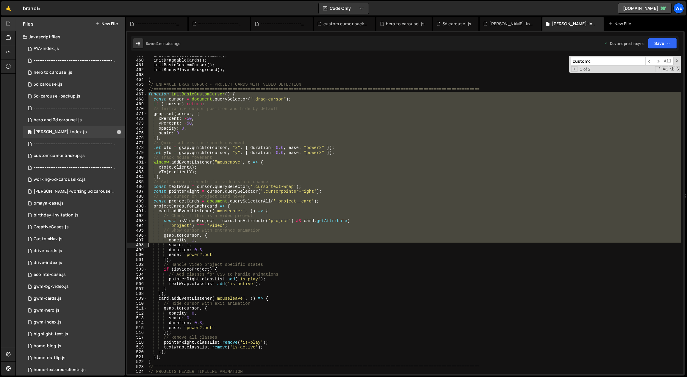
scroll to position [1723, 0]
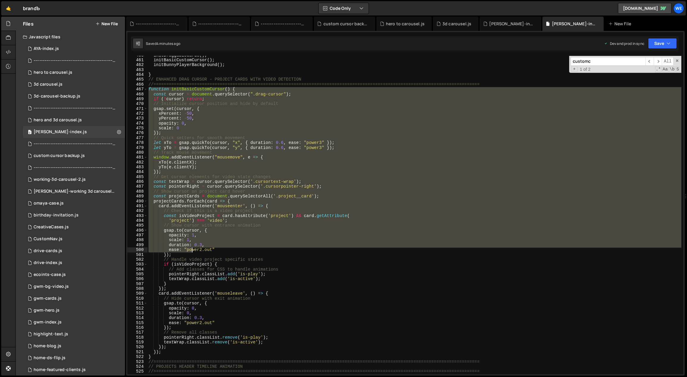
drag, startPoint x: 148, startPoint y: 246, endPoint x: 215, endPoint y: 251, distance: 66.5
click at [215, 251] on div "initDraggableCards ( ) ; initBasicCustomCursor ( ) ; initBunnyPlayerBackground …" at bounding box center [414, 217] width 534 height 329
click at [334, 254] on div "initDraggableCards ( ) ; initBasicCustomCursor ( ) ; initBunnyPlayerBackground …" at bounding box center [414, 217] width 534 height 329
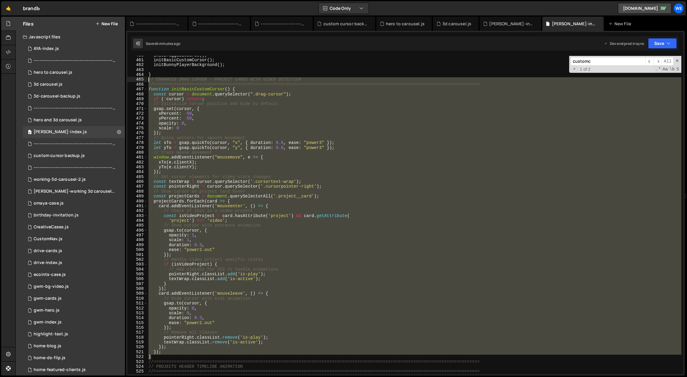
drag, startPoint x: 156, startPoint y: 358, endPoint x: 148, endPoint y: 79, distance: 278.7
click at [148, 79] on div "initDraggableCards ( ) ; initBasicCustomCursor ( ) ; initBunnyPlayerBackground …" at bounding box center [414, 217] width 534 height 329
paste textarea "}"
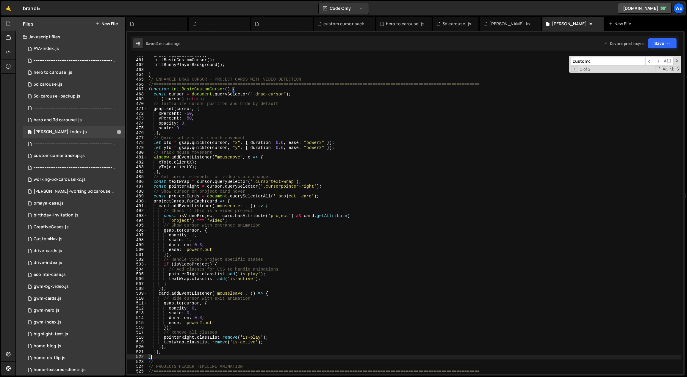
click at [300, 204] on div "initDraggableCards ( ) ; initBasicCustomCursor ( ) ; initBunnyPlayerBackground …" at bounding box center [414, 217] width 534 height 329
click at [275, 200] on div "initDraggableCards ( ) ; initBasicCustomCursor ( ) ; initBunnyPlayerBackground …" at bounding box center [414, 217] width 534 height 329
type textarea "projectCards.forEach(card => {"
type input "text-wra"
click at [281, 192] on div "initDraggableCards ( ) ; initBasicCustomCursor ( ) ; initBunnyPlayerBackground …" at bounding box center [414, 217] width 534 height 329
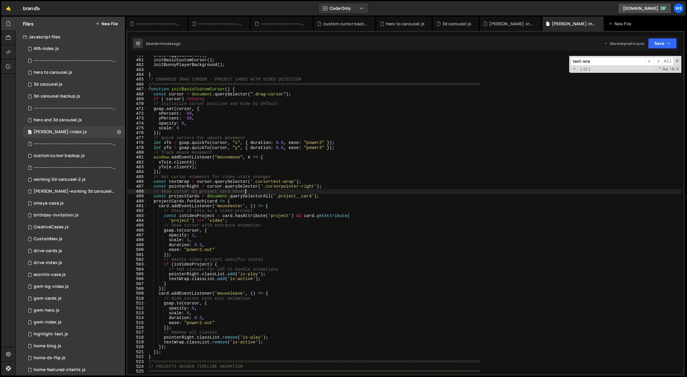
click at [271, 181] on div "initDraggableCards ( ) ; initBasicCustomCursor ( ) ; initBunnyPlayerBackground …" at bounding box center [414, 217] width 534 height 329
click at [281, 186] on div "initDraggableCards ( ) ; initBasicCustomCursor ( ) ; initBunnyPlayerBackground …" at bounding box center [414, 217] width 534 height 329
click at [287, 257] on div "initDraggableCards ( ) ; initBasicCustomCursor ( ) ; initBunnyPlayerBackground …" at bounding box center [414, 217] width 534 height 329
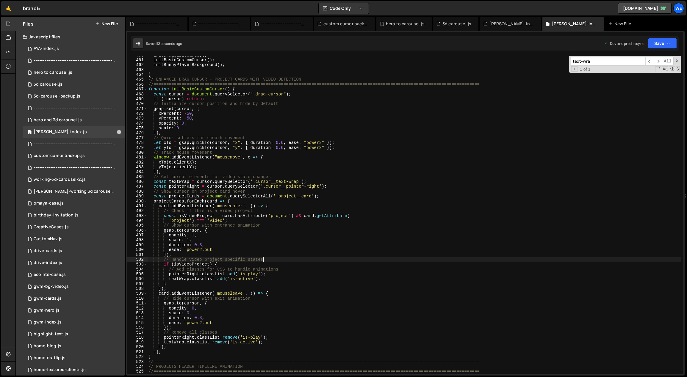
scroll to position [0, 8]
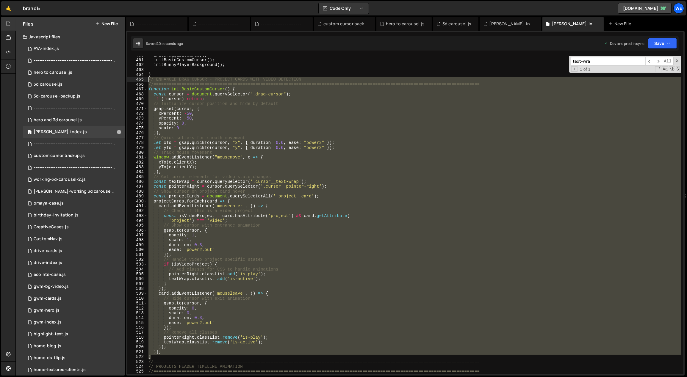
drag, startPoint x: 156, startPoint y: 358, endPoint x: 141, endPoint y: 79, distance: 279.2
click at [141, 79] on div "// Handle video project specific states 460 461 462 463 464 465 466 467 468 469…" at bounding box center [405, 215] width 556 height 319
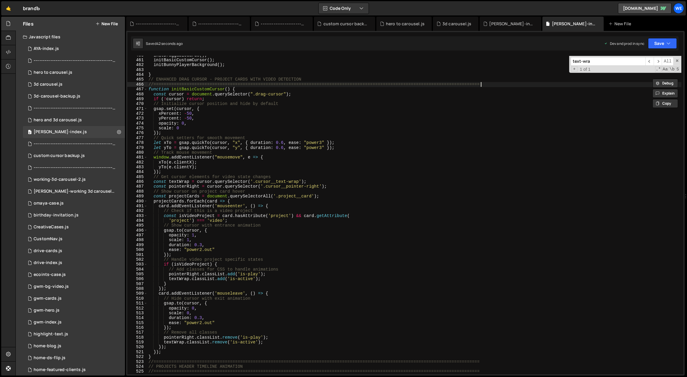
drag, startPoint x: 540, startPoint y: 83, endPoint x: 516, endPoint y: 85, distance: 23.6
click at [539, 83] on div "initDraggableCards ( ) ; initBasicCustomCursor ( ) ; initBunnyPlayerBackground …" at bounding box center [414, 217] width 534 height 329
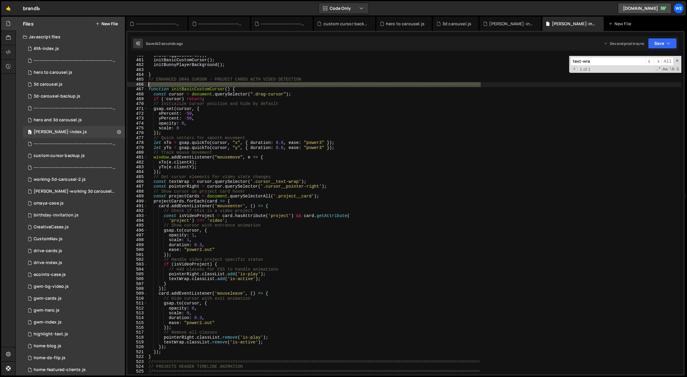
drag, startPoint x: 366, startPoint y: 85, endPoint x: 144, endPoint y: 84, distance: 221.4
click at [144, 84] on div "//=============================================================================…" at bounding box center [405, 215] width 556 height 319
click at [158, 75] on div "initDraggableCards ( ) ; initBasicCustomCursor ( ) ; initBunnyPlayerBackground …" at bounding box center [414, 217] width 534 height 329
type textarea "}"
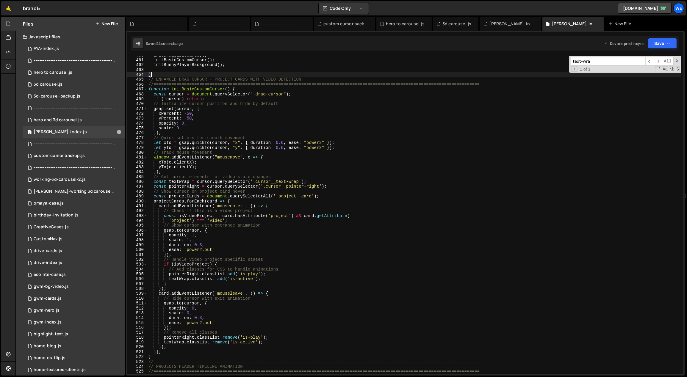
scroll to position [0, 0]
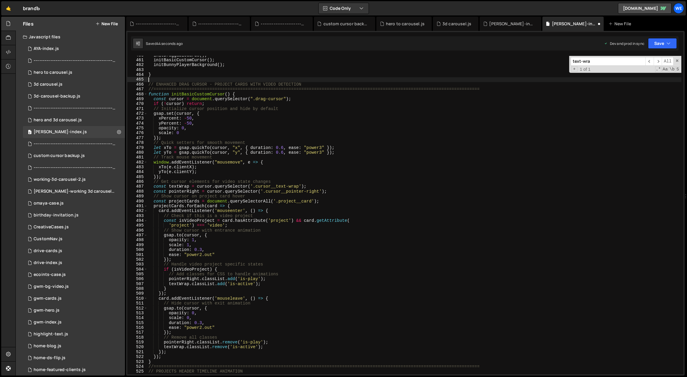
paste textarea "//=============================================================================…"
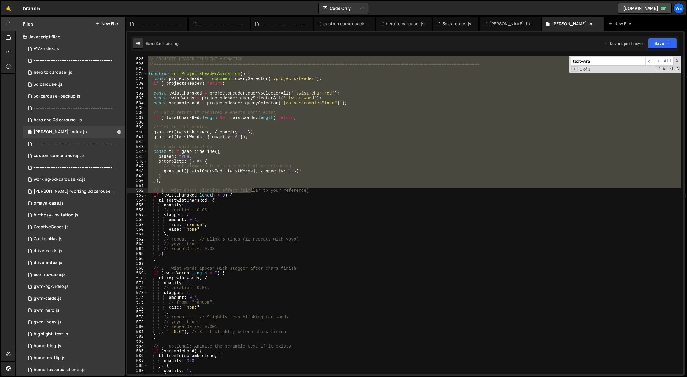
scroll to position [1878, 0]
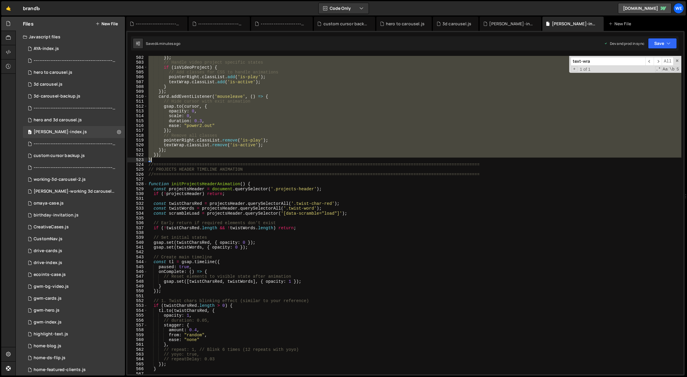
drag, startPoint x: 148, startPoint y: 78, endPoint x: 155, endPoint y: 160, distance: 82.2
click at [155, 160] on div "}) ; // Handle video project specific states if ( isVideoProject ) { // Add cla…" at bounding box center [414, 219] width 534 height 329
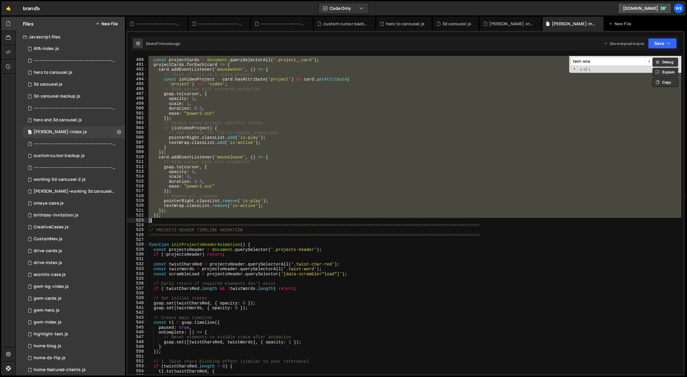
paste textarea
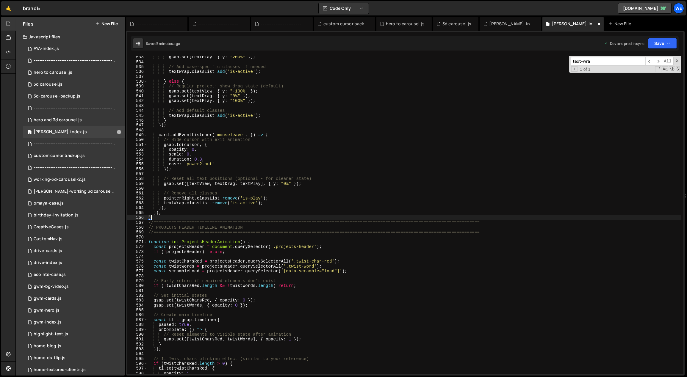
scroll to position [1841, 0]
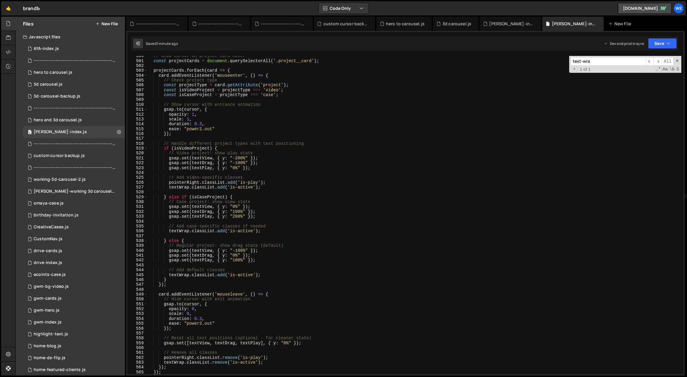
click at [241, 255] on div "// Show cursor on project card hover const projectCards = document . querySelec…" at bounding box center [414, 218] width 534 height 329
click at [269, 230] on div "// Show cursor on project card hover const projectCards = document . querySelec…" at bounding box center [414, 218] width 534 height 329
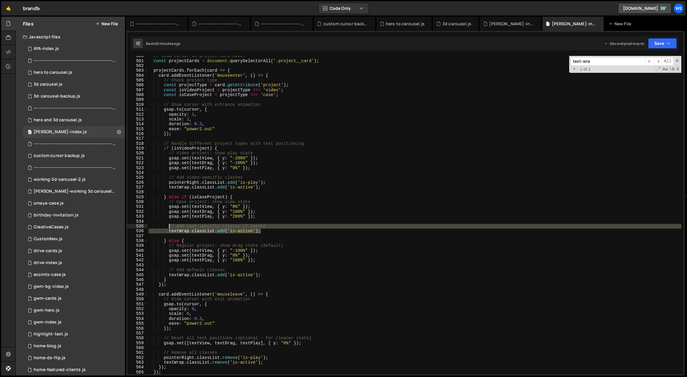
drag, startPoint x: 275, startPoint y: 229, endPoint x: 168, endPoint y: 225, distance: 107.2
click at [168, 225] on div "// Show cursor on project card hover const projectCards = document . querySelec…" at bounding box center [414, 218] width 534 height 329
click at [269, 275] on div "// Show cursor on project card hover const projectCards = document . querySelec…" at bounding box center [414, 218] width 534 height 329
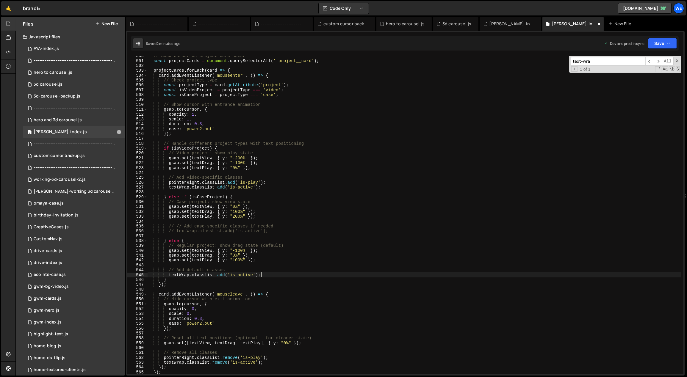
click at [270, 273] on div "// Show cursor on project card hover const projectCards = document . querySelec…" at bounding box center [414, 218] width 534 height 329
click at [296, 256] on div "// Show cursor on project card hover const projectCards = document . querySelec…" at bounding box center [414, 218] width 534 height 329
type textarea "gsap.set(textDrag, { y: "0%" });"
click at [310, 235] on div "// Show cursor on project card hover const projectCards = document . querySelec…" at bounding box center [414, 218] width 534 height 329
click at [240, 208] on div "// Show cursor on project card hover const projectCards = document . querySelec…" at bounding box center [414, 218] width 534 height 329
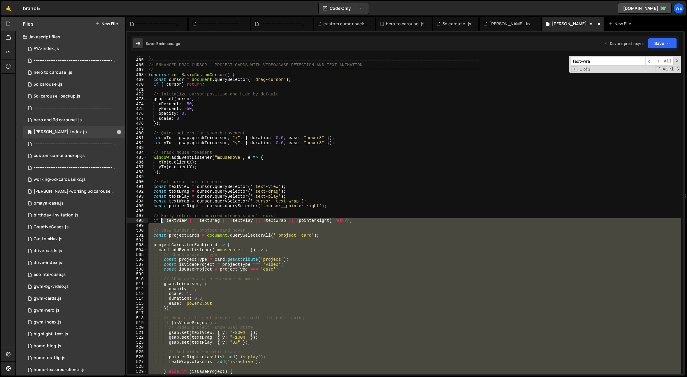
scroll to position [1708, 0]
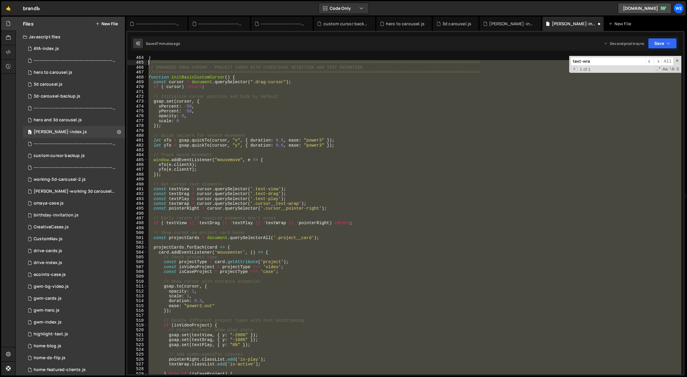
drag, startPoint x: 157, startPoint y: 260, endPoint x: 149, endPoint y: 63, distance: 196.9
click at [149, 63] on div "} //===========================================================================…" at bounding box center [414, 219] width 534 height 329
paste textarea "}"
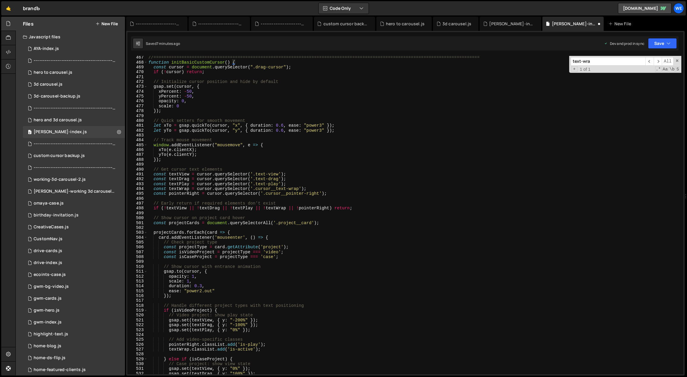
scroll to position [1682, 0]
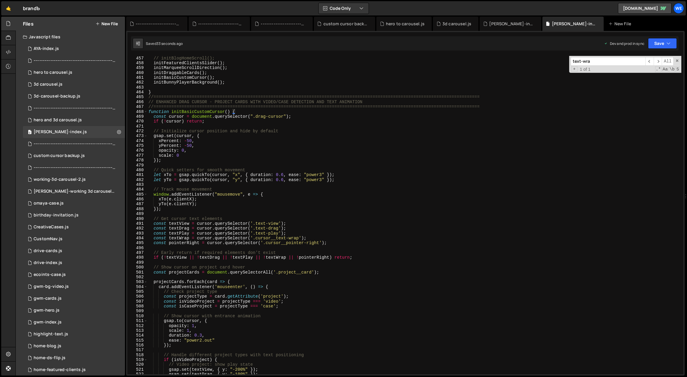
click at [319, 291] on div "// initBlogHomeScroll(); initFeaturedClientsSlider ( ) ; initMarqueeScrollDirec…" at bounding box center [414, 220] width 534 height 329
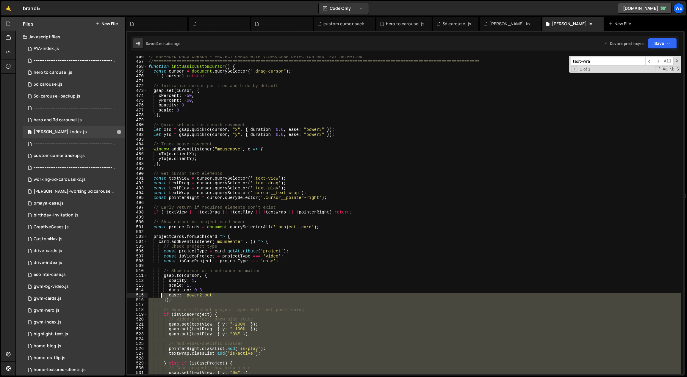
scroll to position [1631, 0]
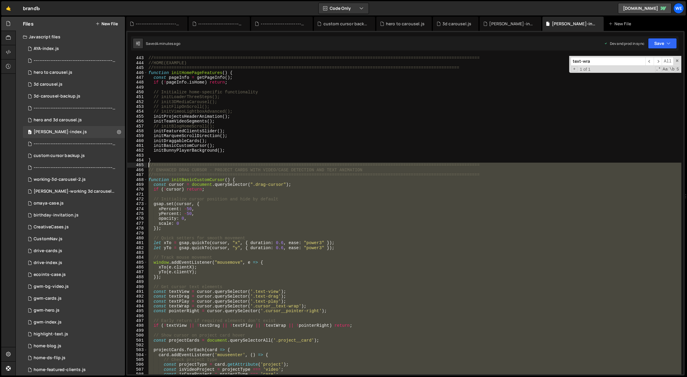
drag, startPoint x: 162, startPoint y: 319, endPoint x: 146, endPoint y: 166, distance: 153.9
click at [146, 166] on div "// Check project type 443 444 445 446 447 448 449 450 451 452 453 454 455 456 4…" at bounding box center [405, 215] width 556 height 319
paste textarea "}"
type textarea "}"
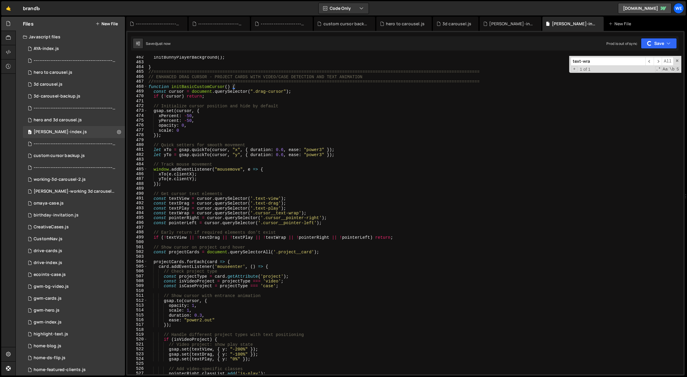
scroll to position [1698, 0]
click at [345, 289] on div "initBunnyPlayerBackground ( ) ; } //===========================================…" at bounding box center [414, 219] width 534 height 329
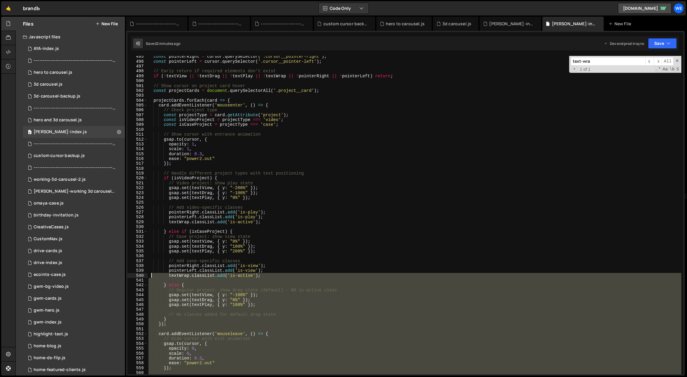
scroll to position [1908, 0]
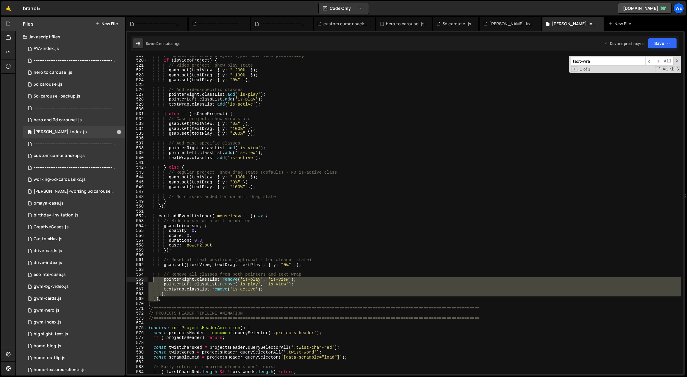
drag, startPoint x: 154, startPoint y: 298, endPoint x: 154, endPoint y: 285, distance: 12.8
click at [153, 279] on div "// Handle different project types with text positioning if ( isVideoProject ) {…" at bounding box center [414, 217] width 534 height 329
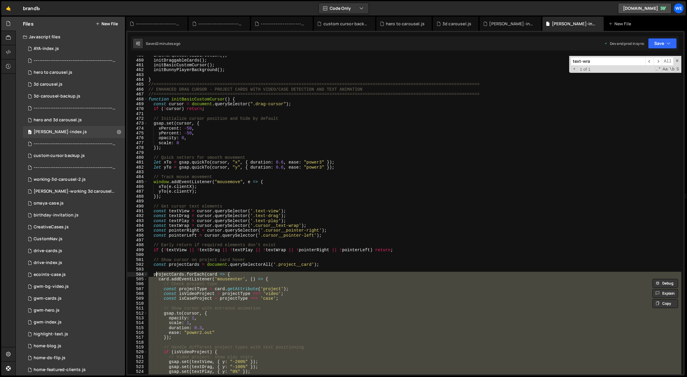
scroll to position [1671, 0]
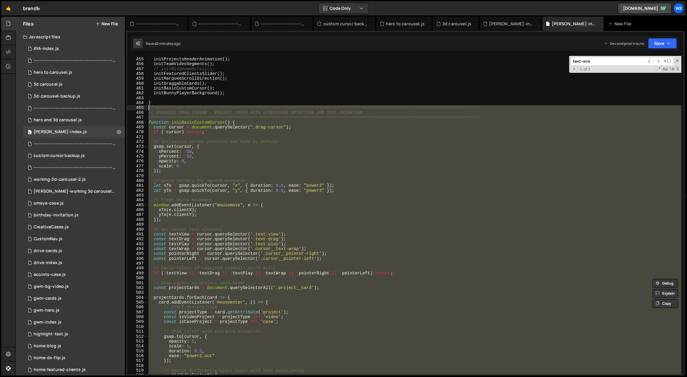
drag, startPoint x: 153, startPoint y: 305, endPoint x: 147, endPoint y: 109, distance: 196.2
click at [147, 109] on div "// initVimeoLightboxAdvanced(); initProjectsHeaderAnimation ( ) ; initTeamVideo…" at bounding box center [414, 216] width 534 height 329
paste textarea "}"
type textarea "}"
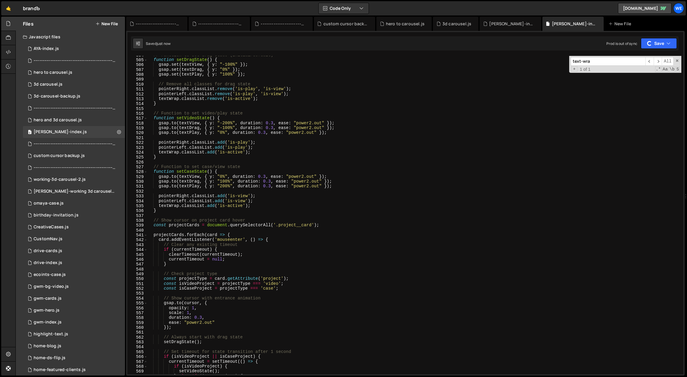
scroll to position [1928, 0]
